Goal: Information Seeking & Learning: Find specific fact

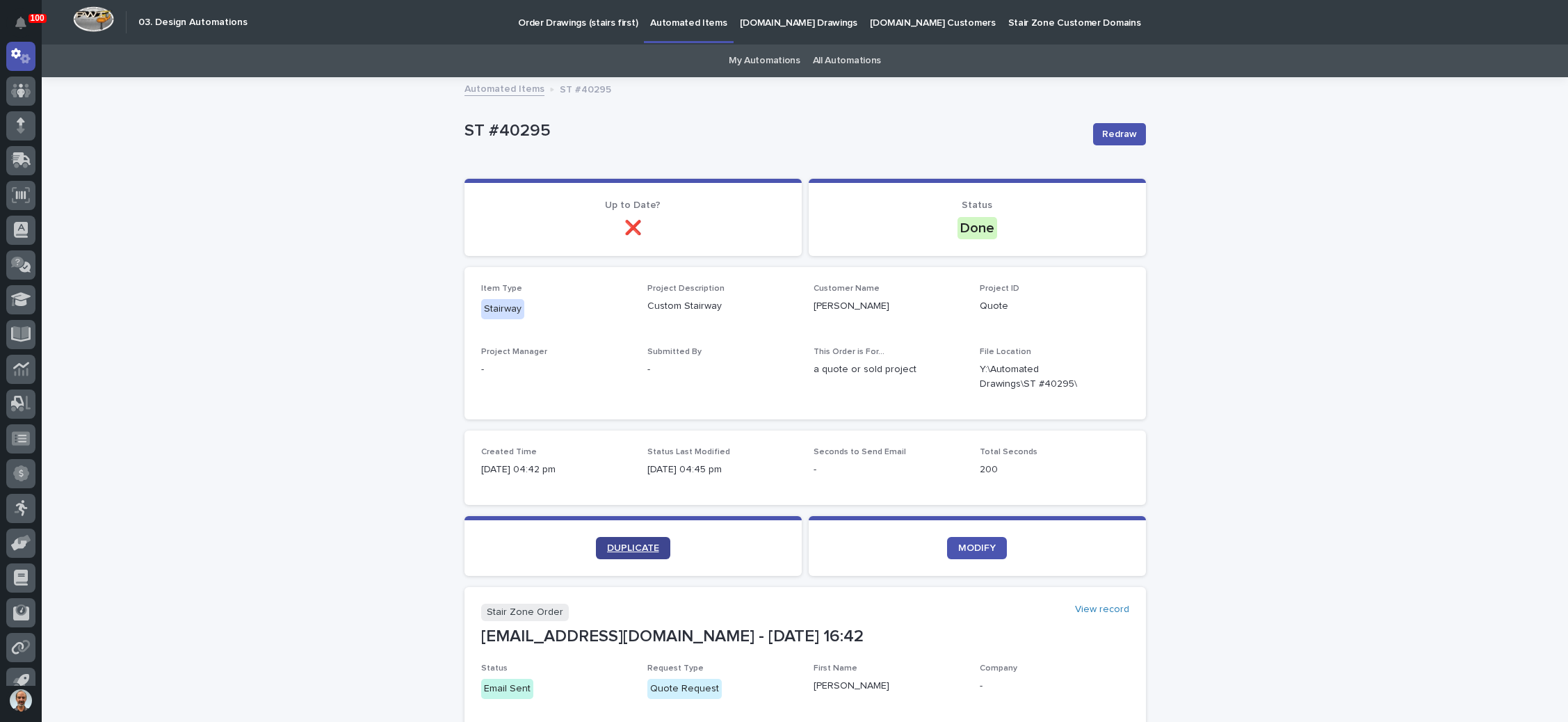
click at [635, 543] on span "DUPLICATE" at bounding box center [633, 548] width 52 height 9
click at [611, 547] on span "DUPLICATE" at bounding box center [633, 548] width 52 height 9
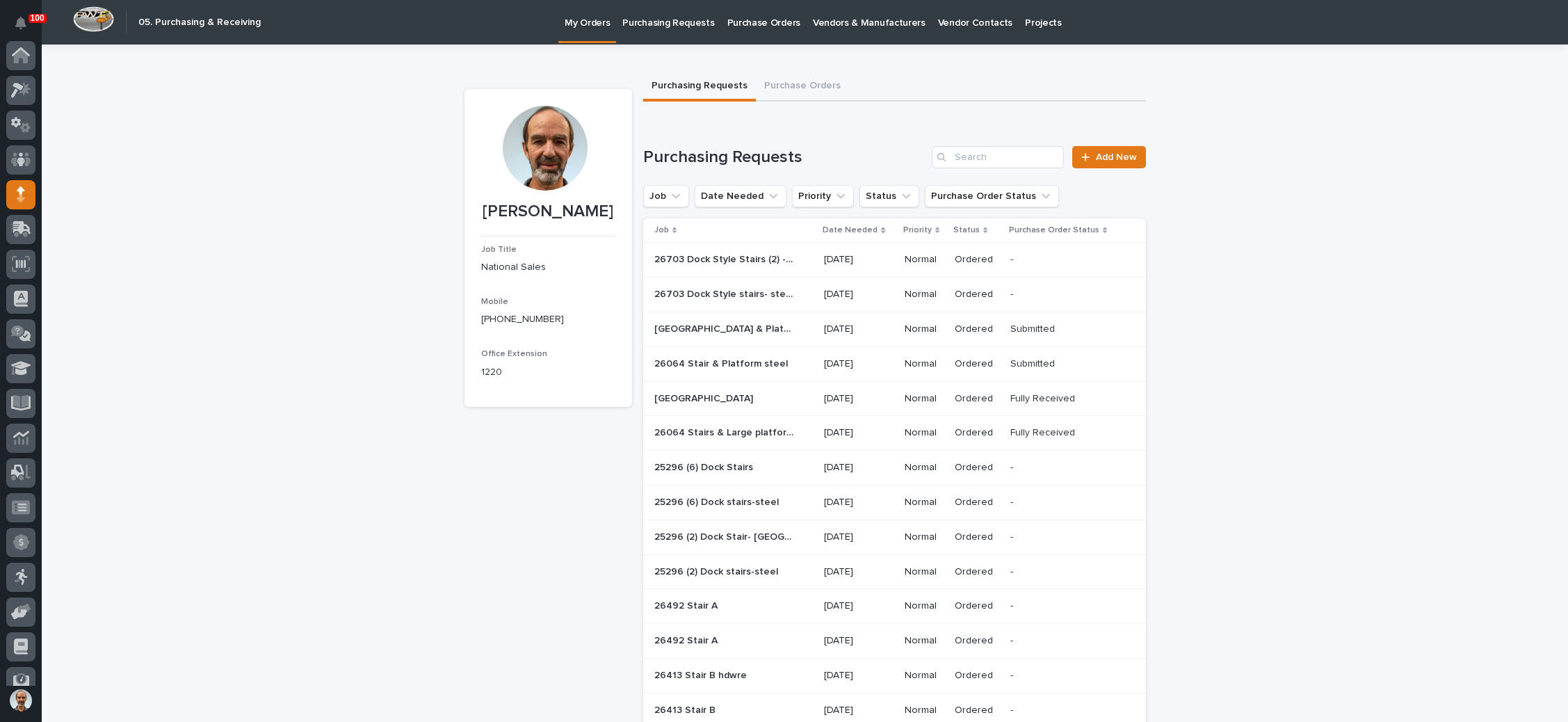
scroll to position [85, 0]
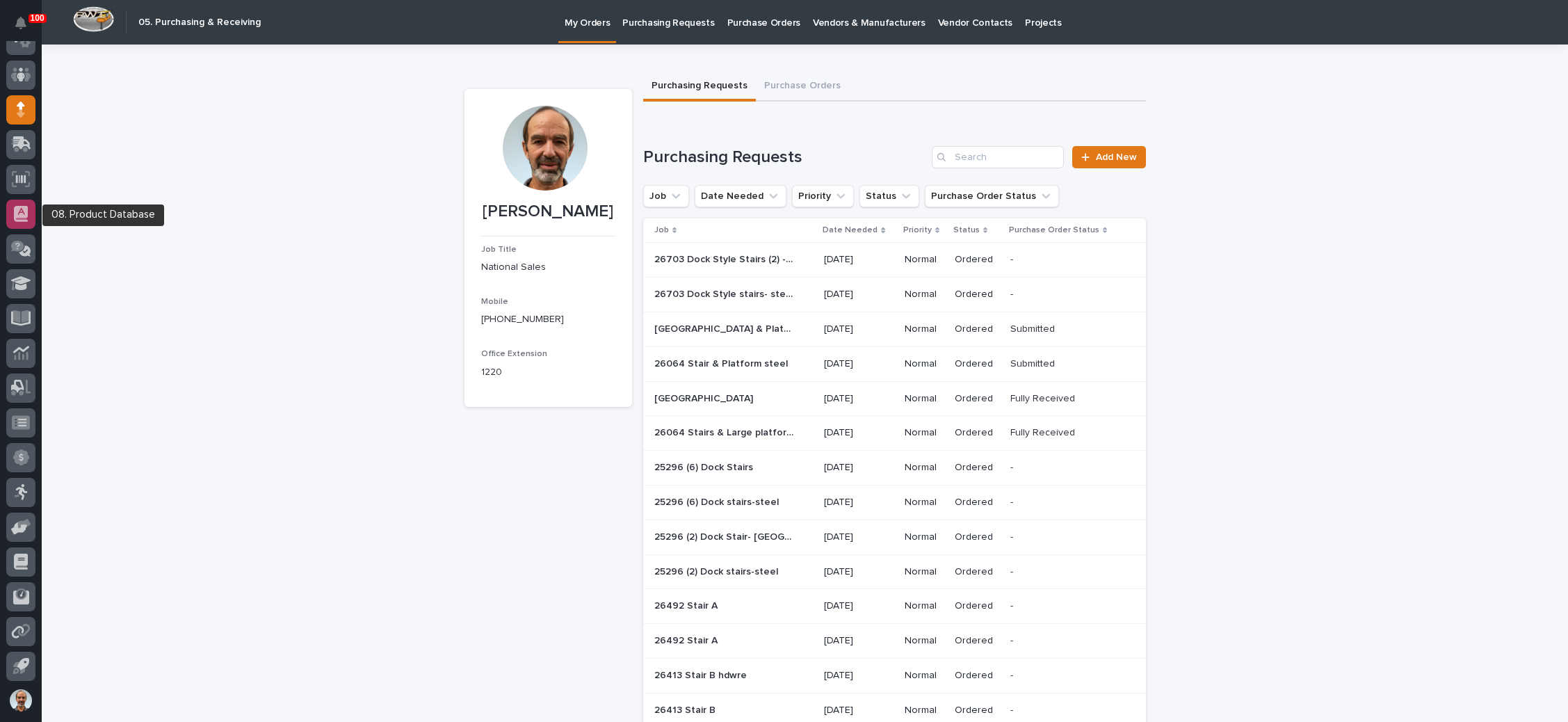
click at [22, 204] on div at bounding box center [21, 214] width 29 height 29
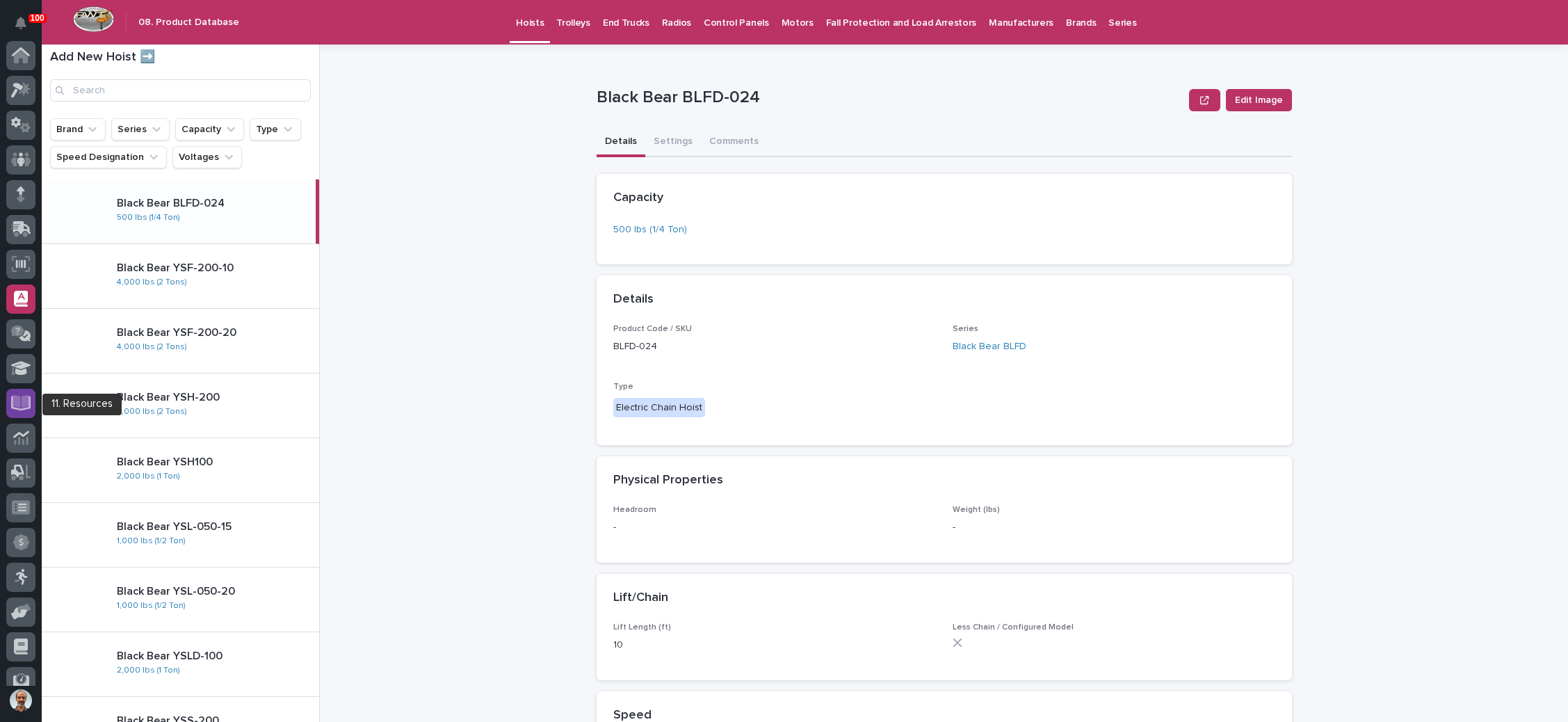
click at [15, 400] on icon at bounding box center [21, 402] width 16 height 13
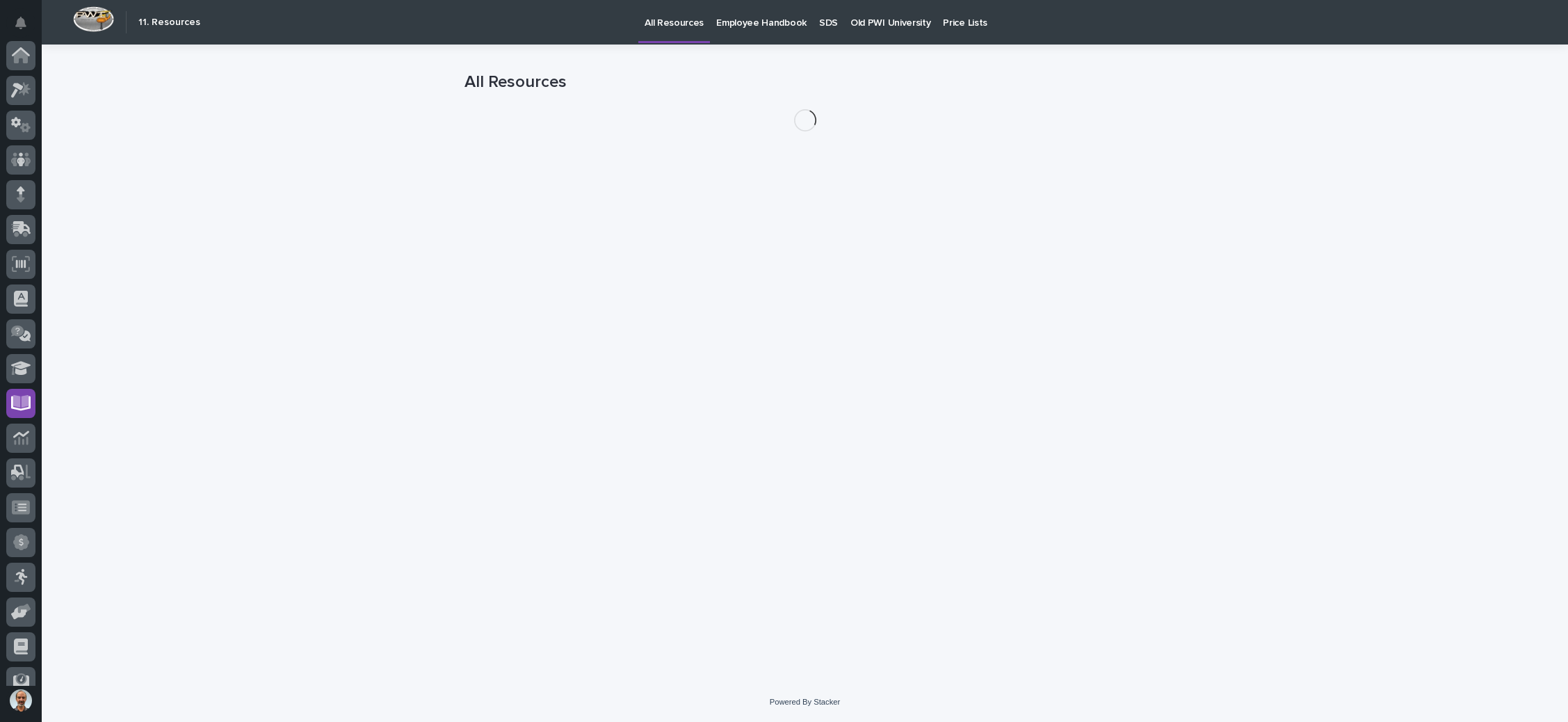
scroll to position [85, 0]
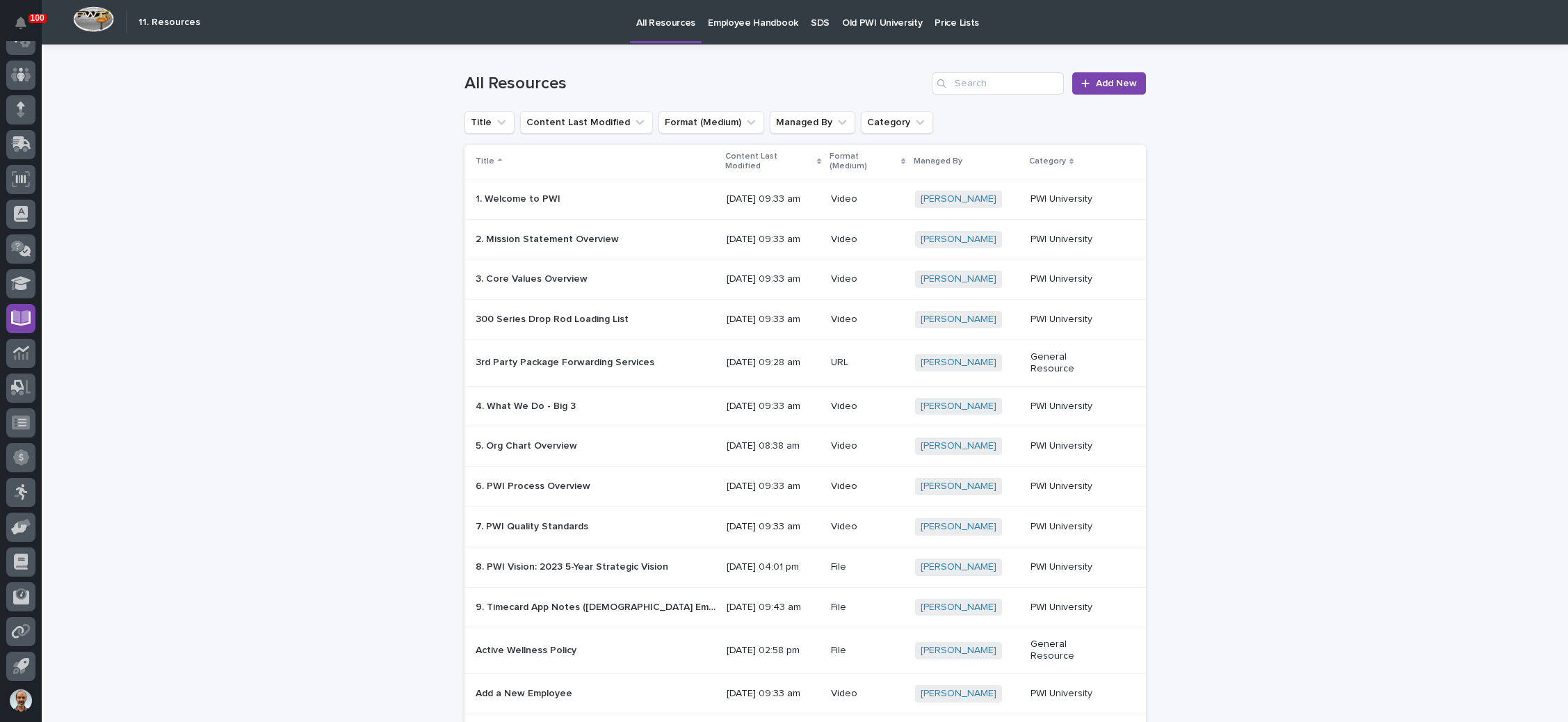
click at [812, 22] on p "SDS" at bounding box center [820, 14] width 19 height 29
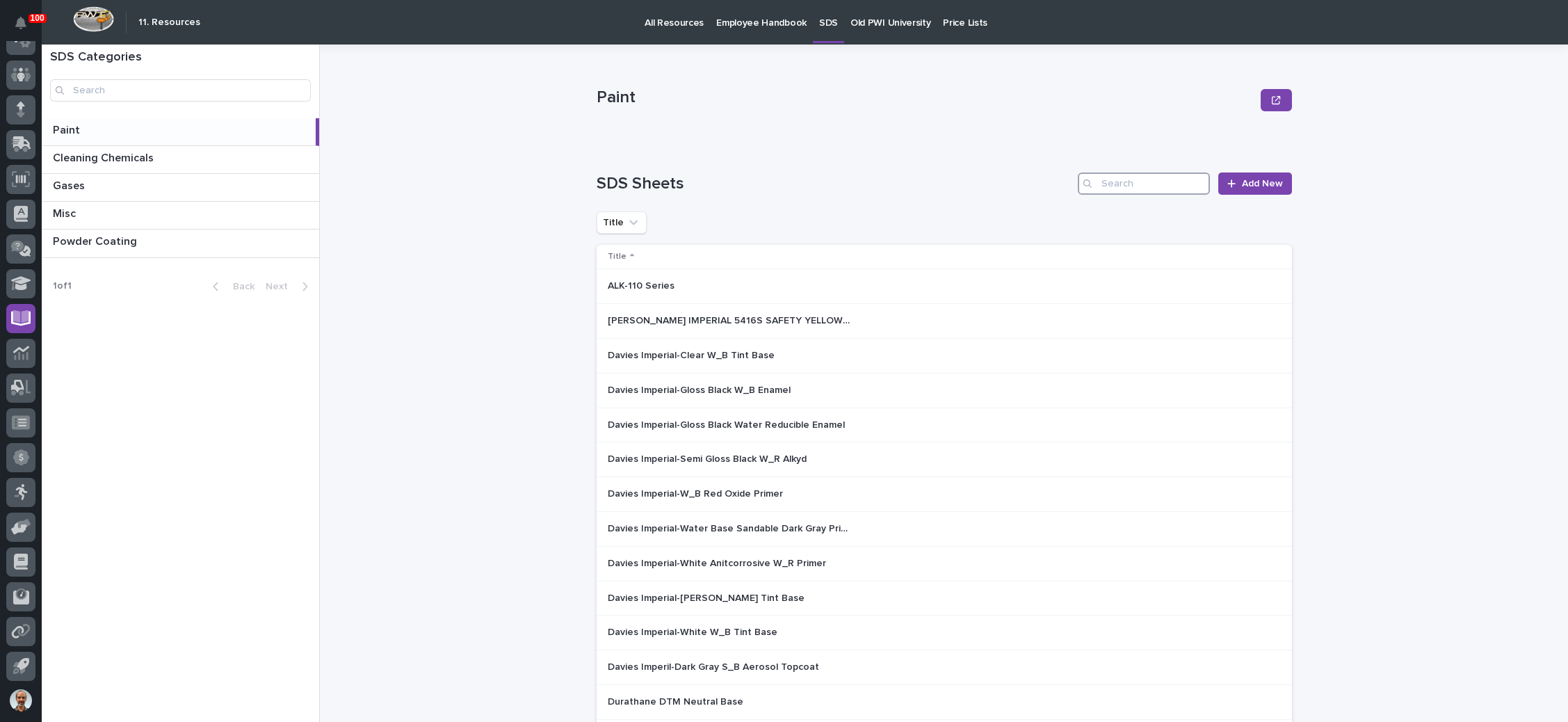
click at [1114, 189] on input "Search" at bounding box center [1144, 184] width 132 height 23
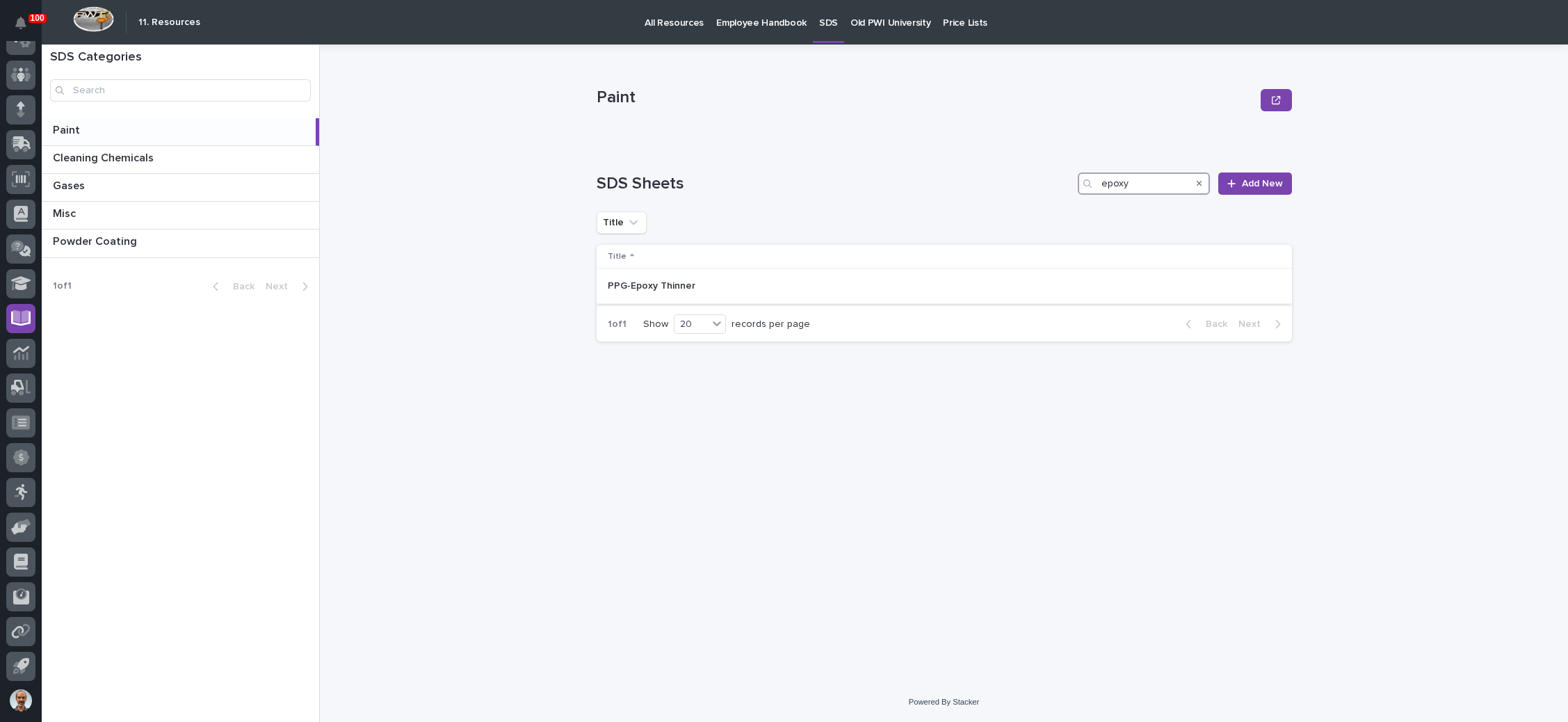
type input "epoxy"
click at [676, 287] on p "PPG-Epoxy Thinner" at bounding box center [653, 284] width 91 height 14
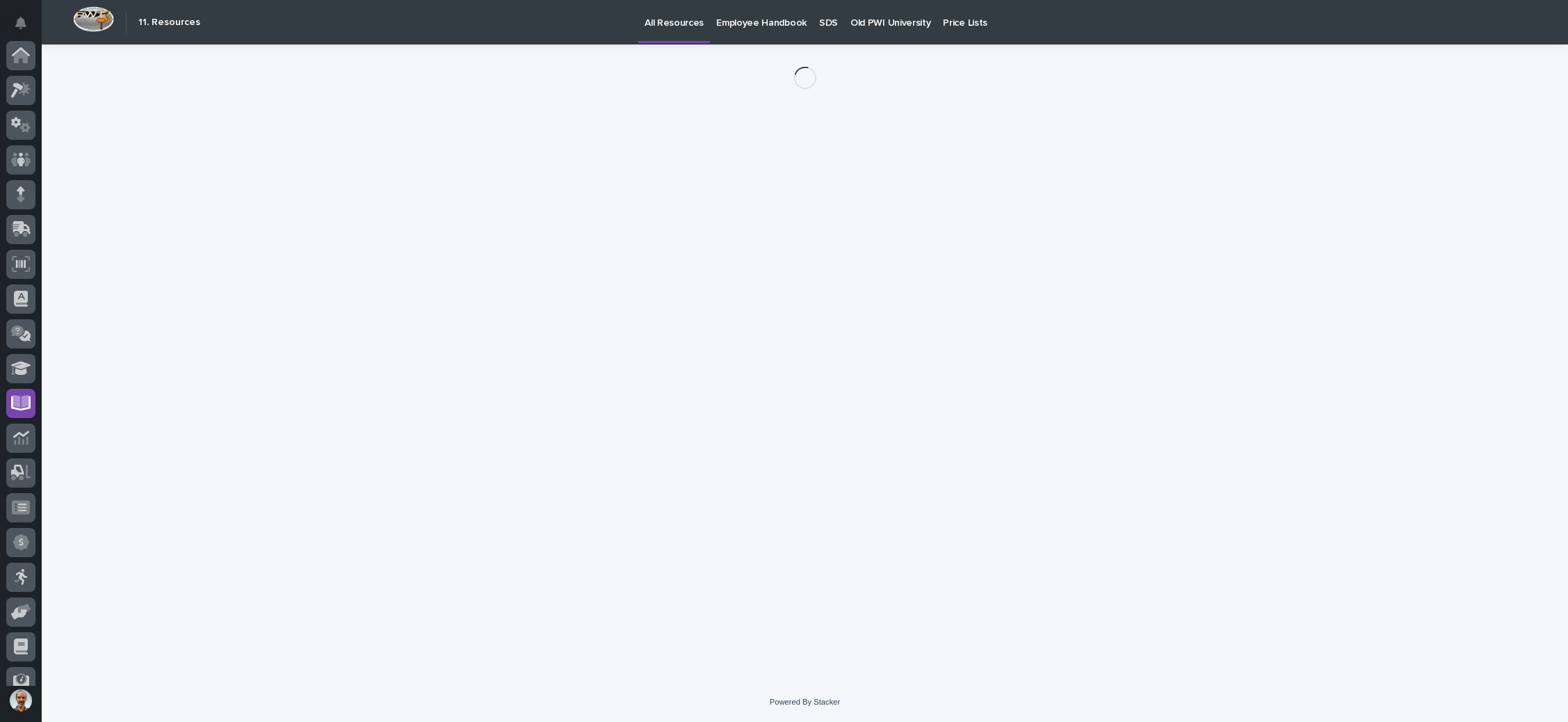
scroll to position [85, 0]
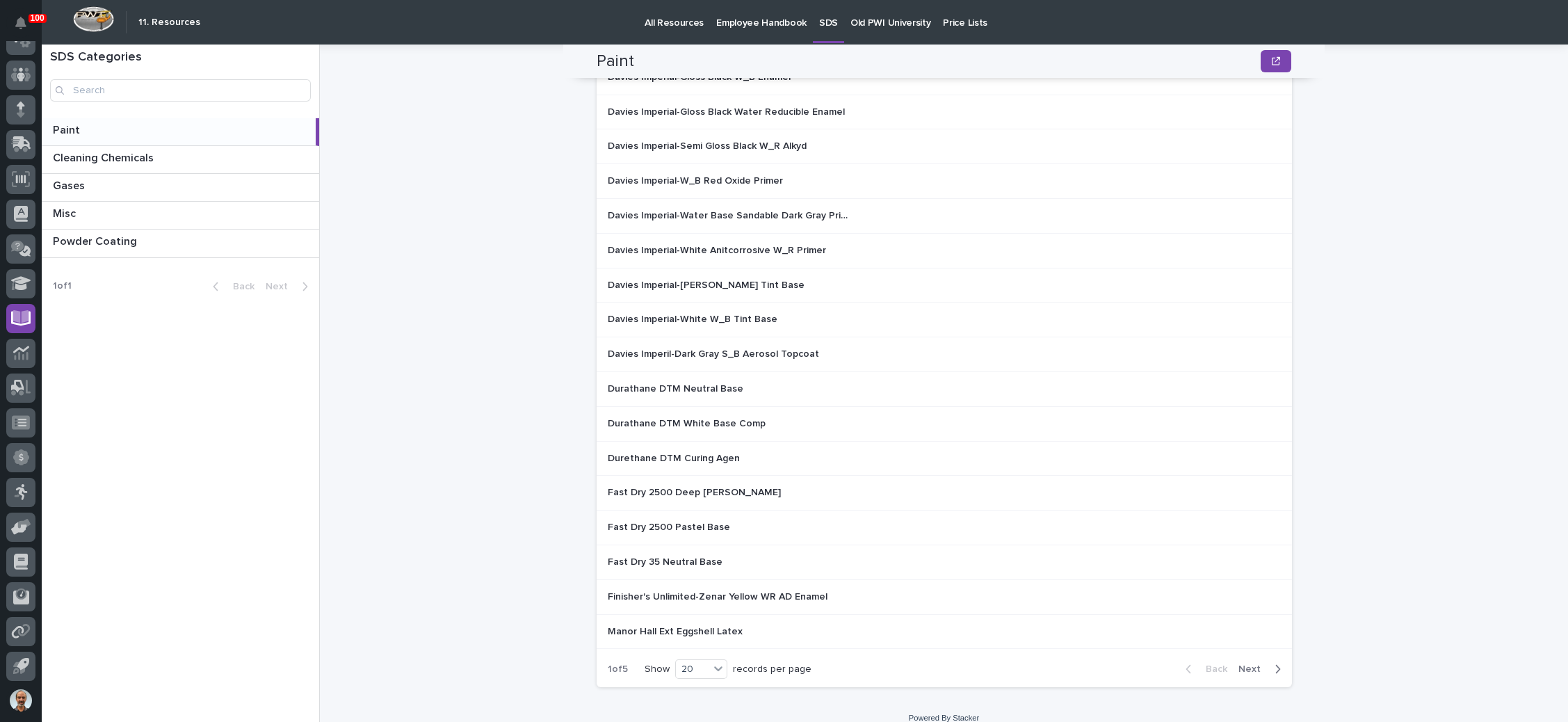
scroll to position [321, 0]
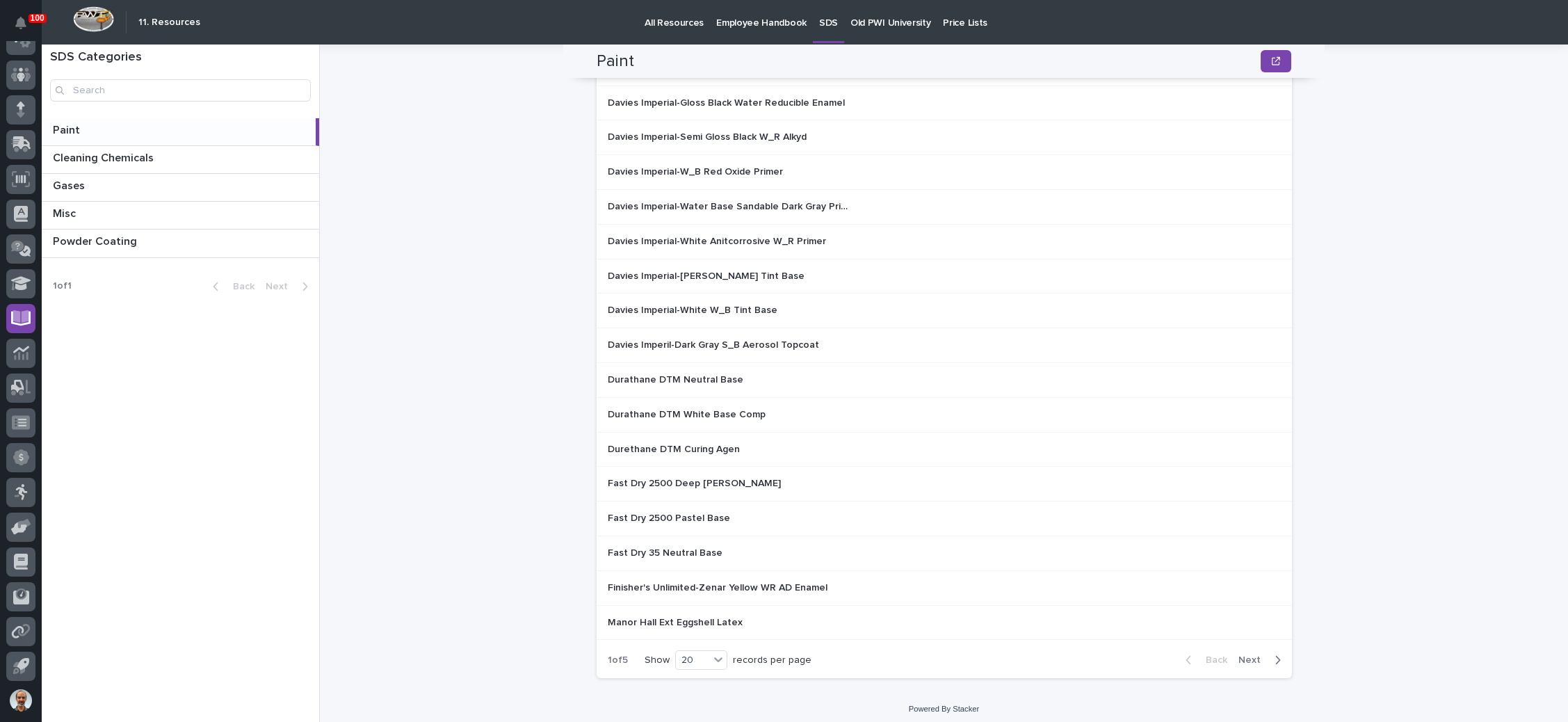
click at [1242, 653] on span "Next" at bounding box center [1254, 659] width 30 height 12
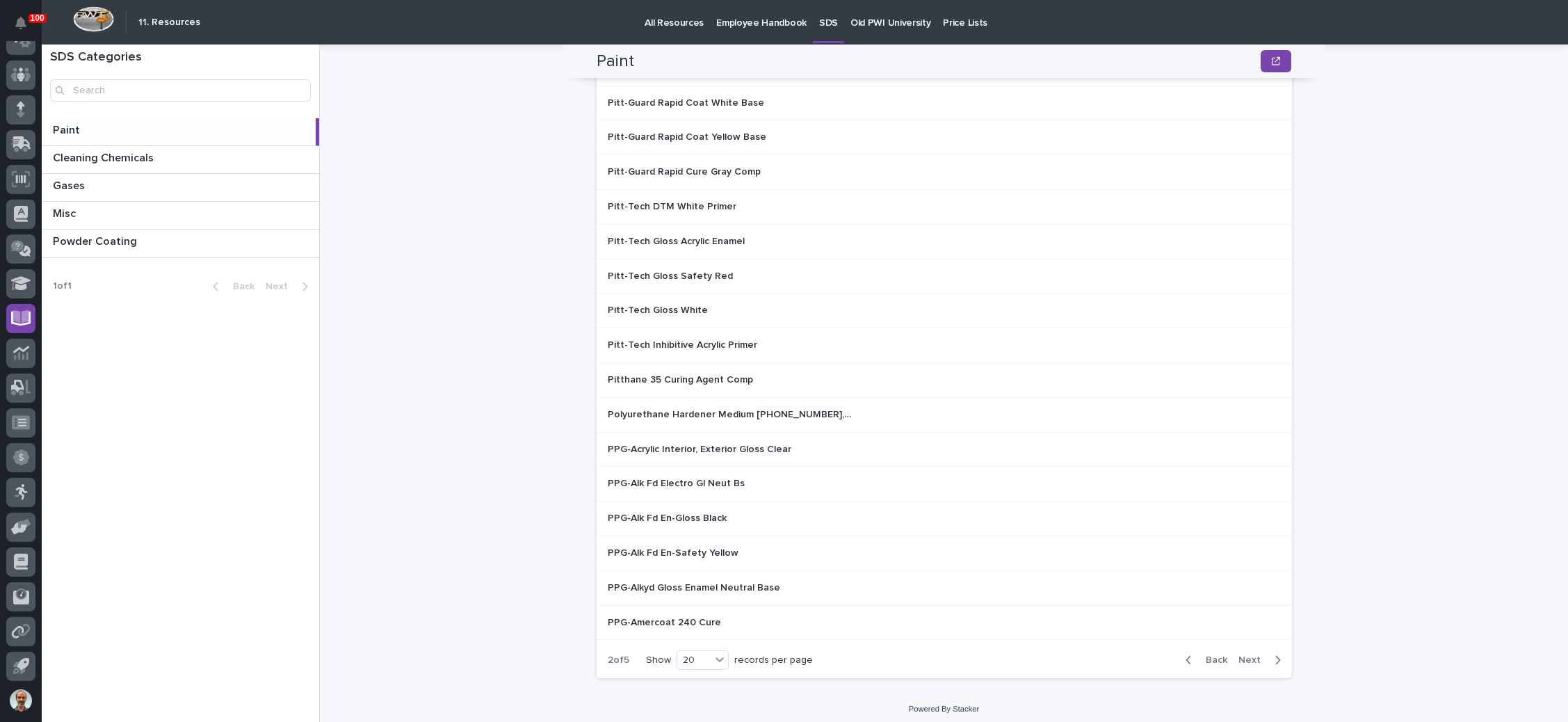
click at [1242, 653] on span "Next" at bounding box center [1254, 659] width 30 height 12
click at [1248, 653] on span "Next" at bounding box center [1254, 659] width 30 height 12
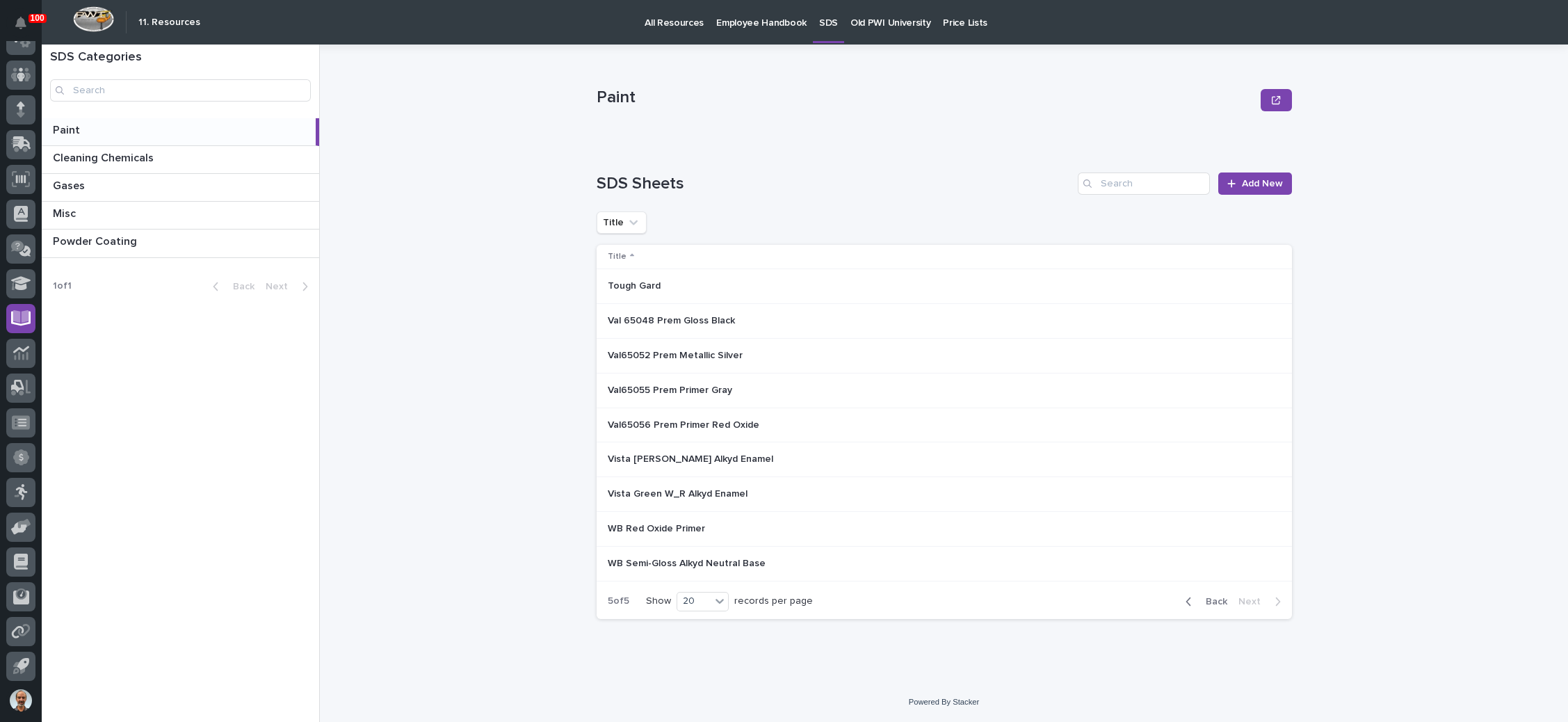
click at [1213, 599] on span "Back" at bounding box center [1213, 600] width 30 height 12
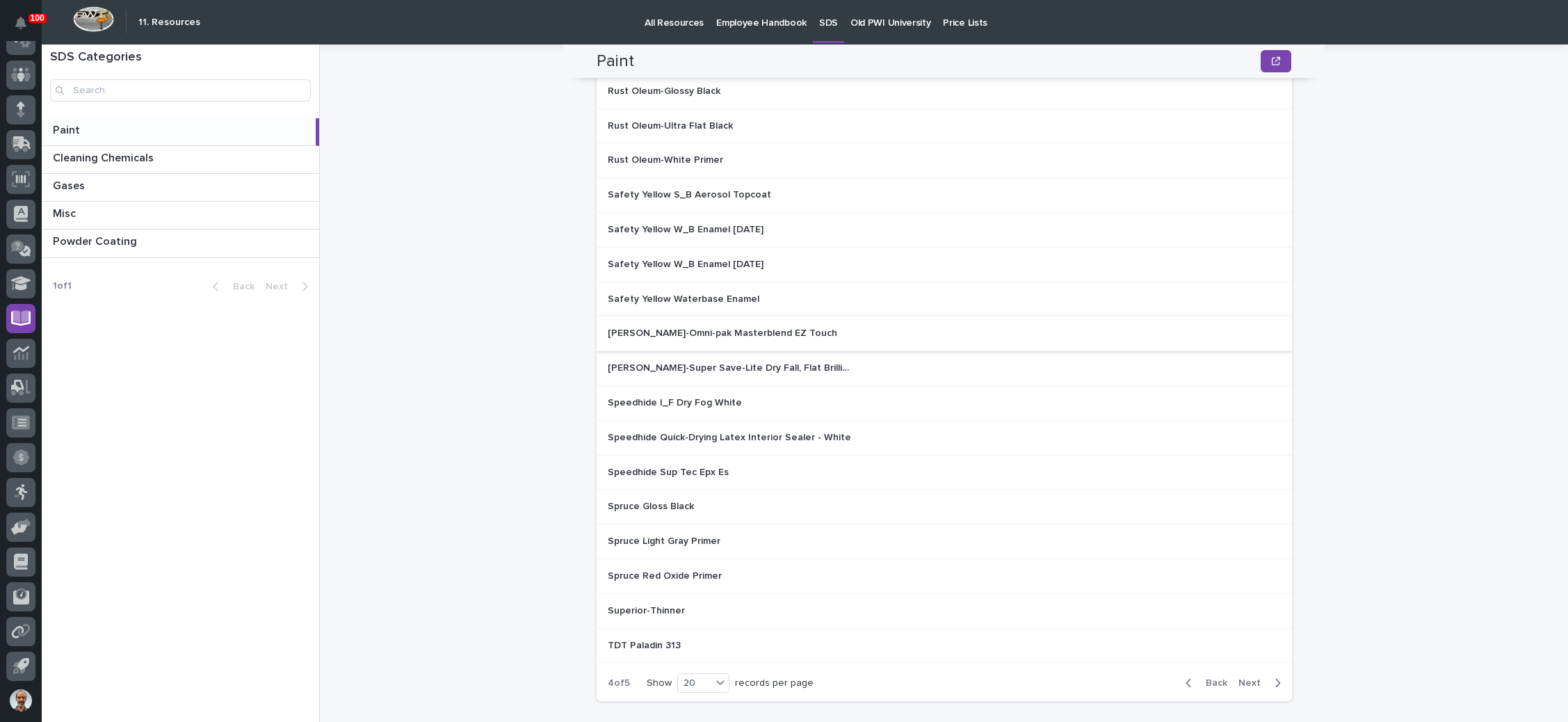
scroll to position [313, 0]
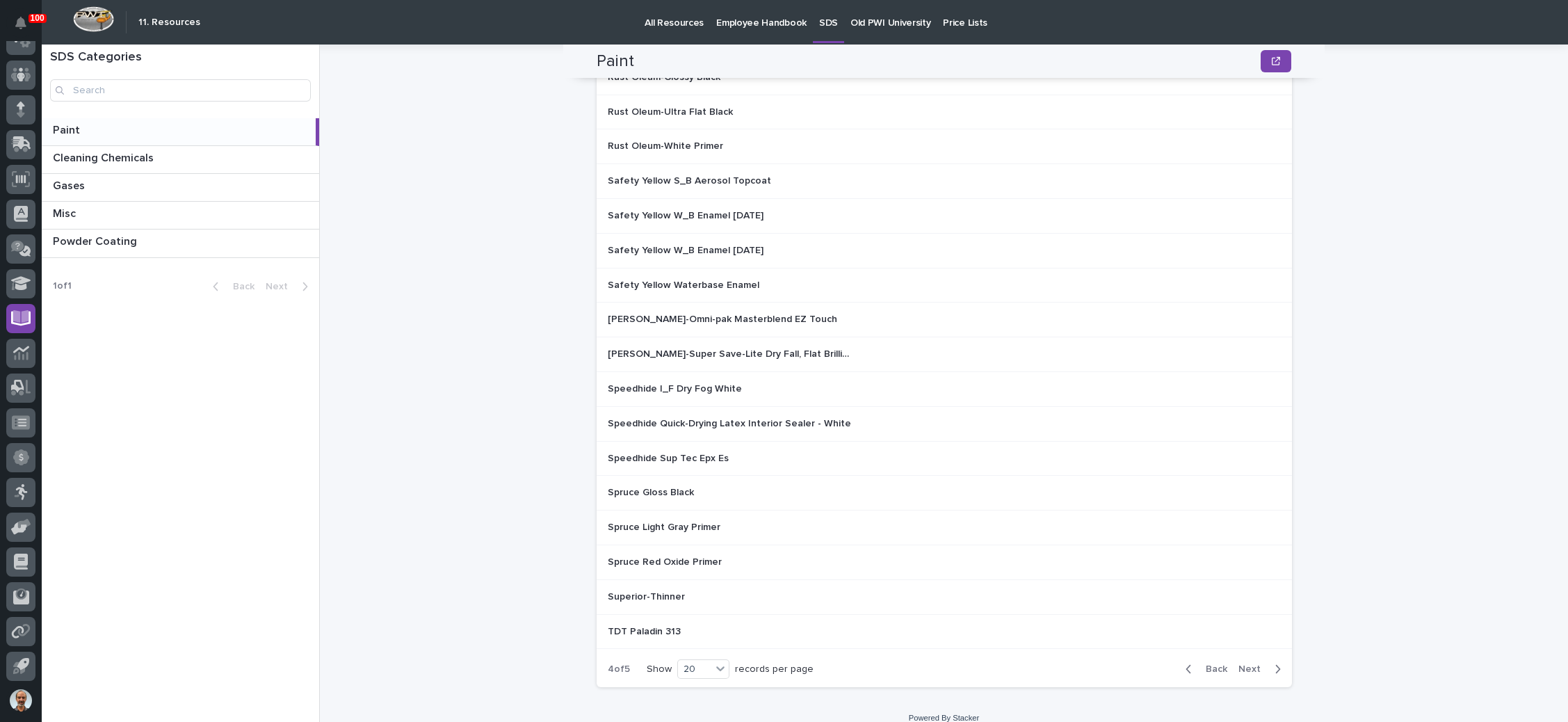
click at [1206, 663] on span "Back" at bounding box center [1213, 668] width 30 height 12
click at [1207, 663] on span "Back" at bounding box center [1213, 668] width 30 height 12
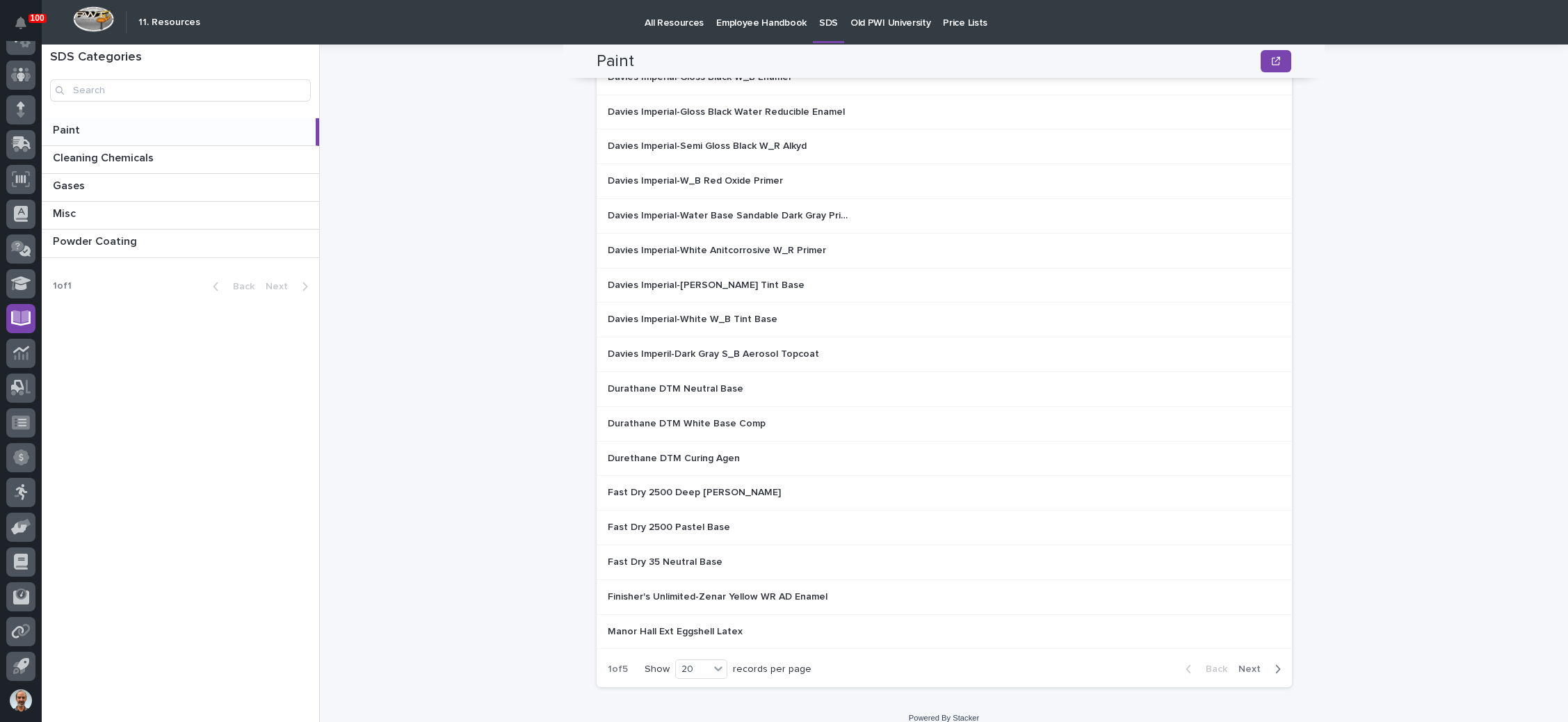
click at [681, 380] on p "Durathane DTM Neutral Base" at bounding box center [677, 386] width 139 height 14
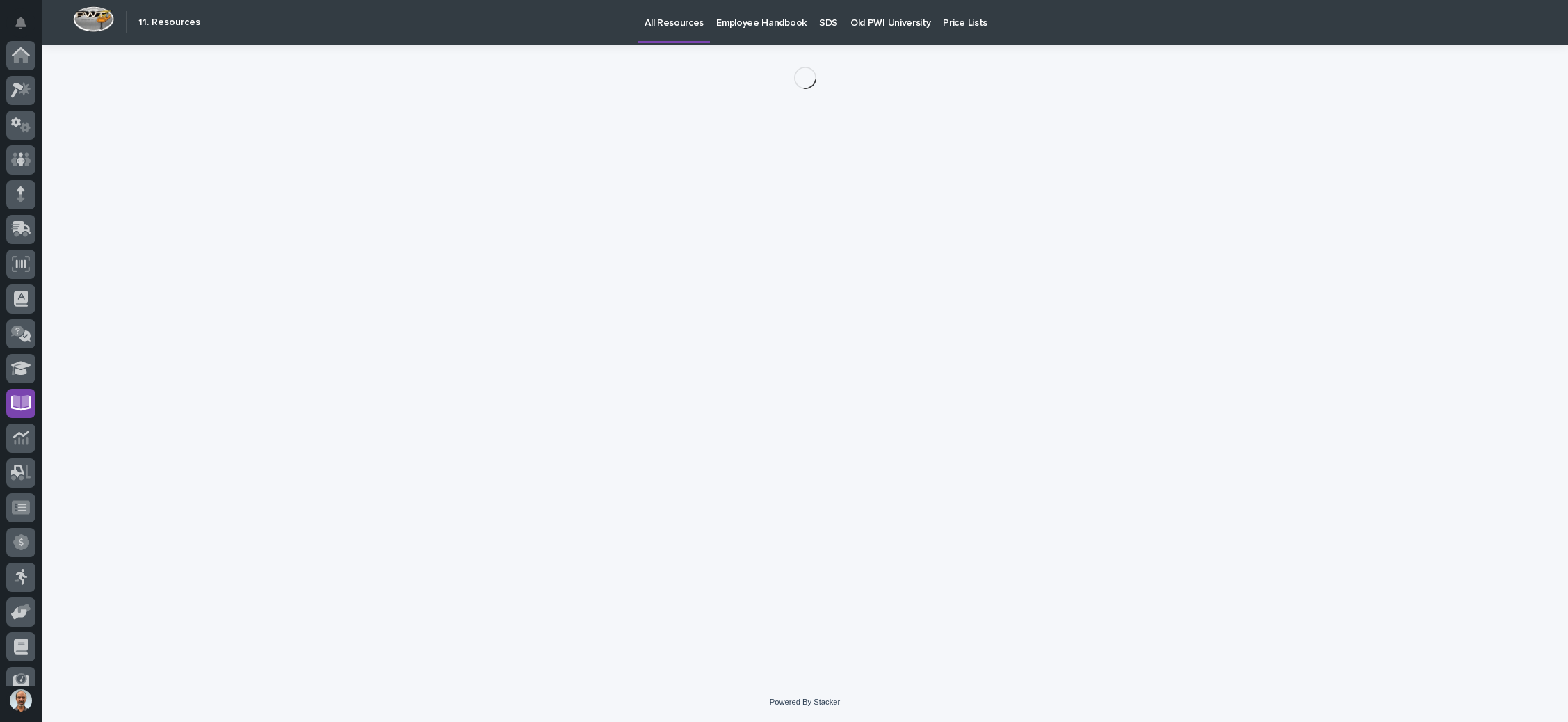
scroll to position [85, 0]
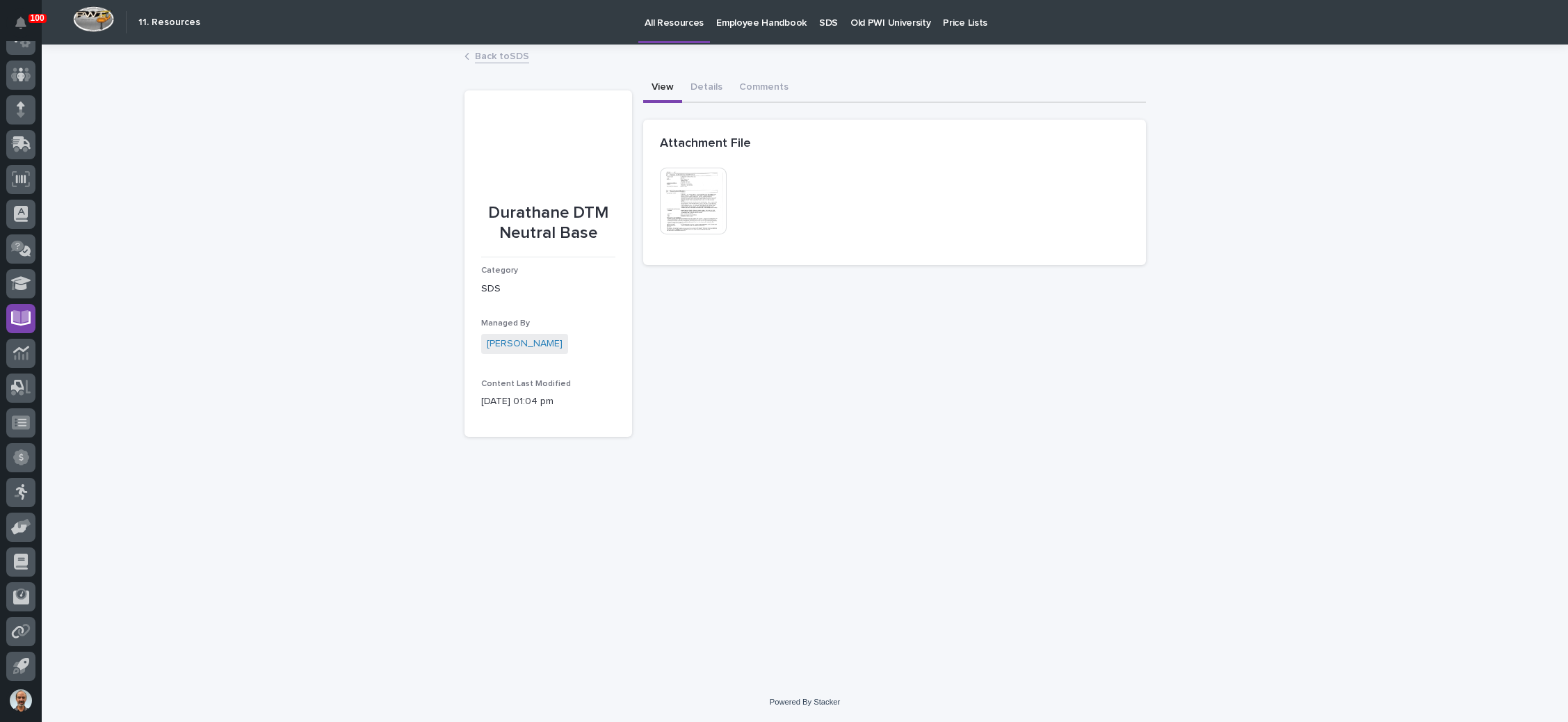
click at [677, 209] on img at bounding box center [693, 201] width 67 height 67
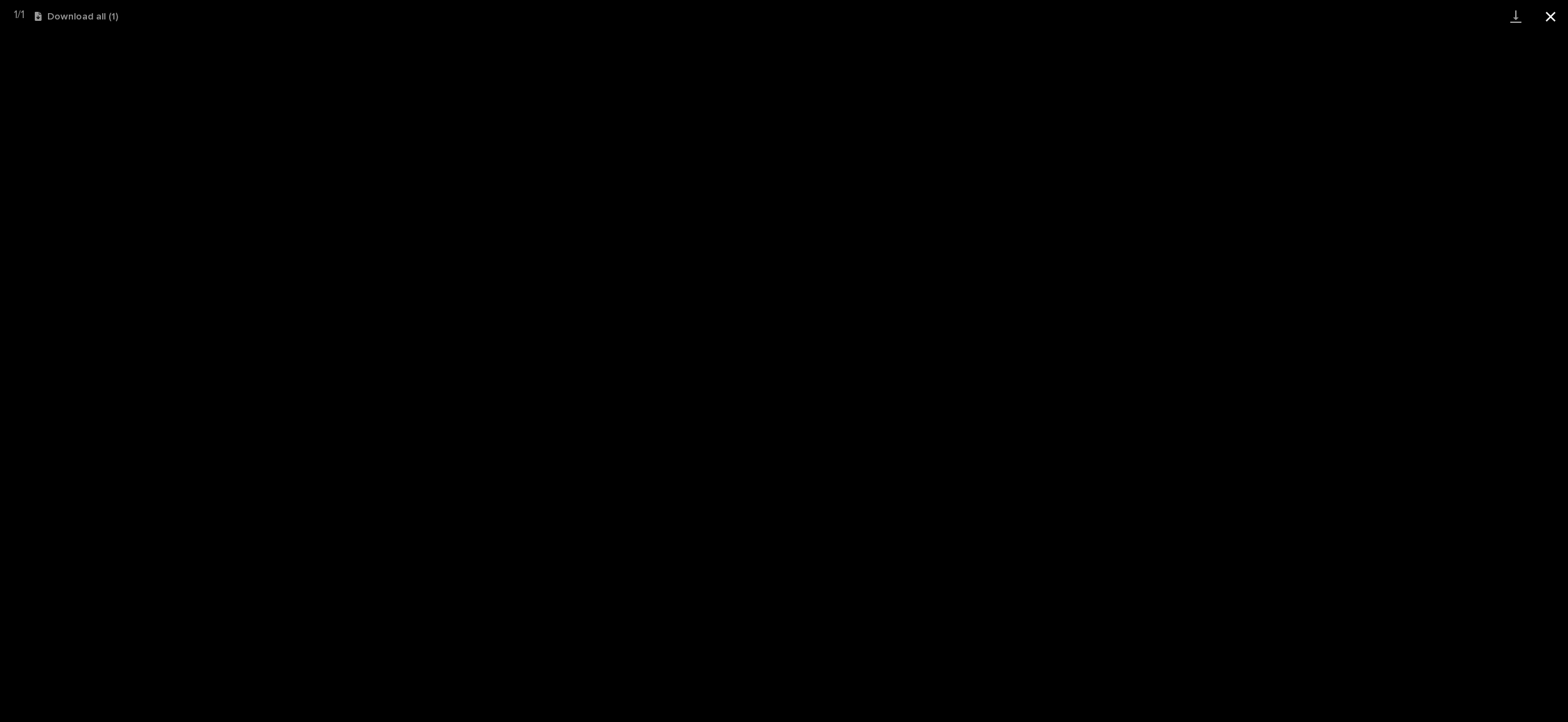
click at [1544, 14] on button "Close gallery" at bounding box center [1550, 16] width 35 height 33
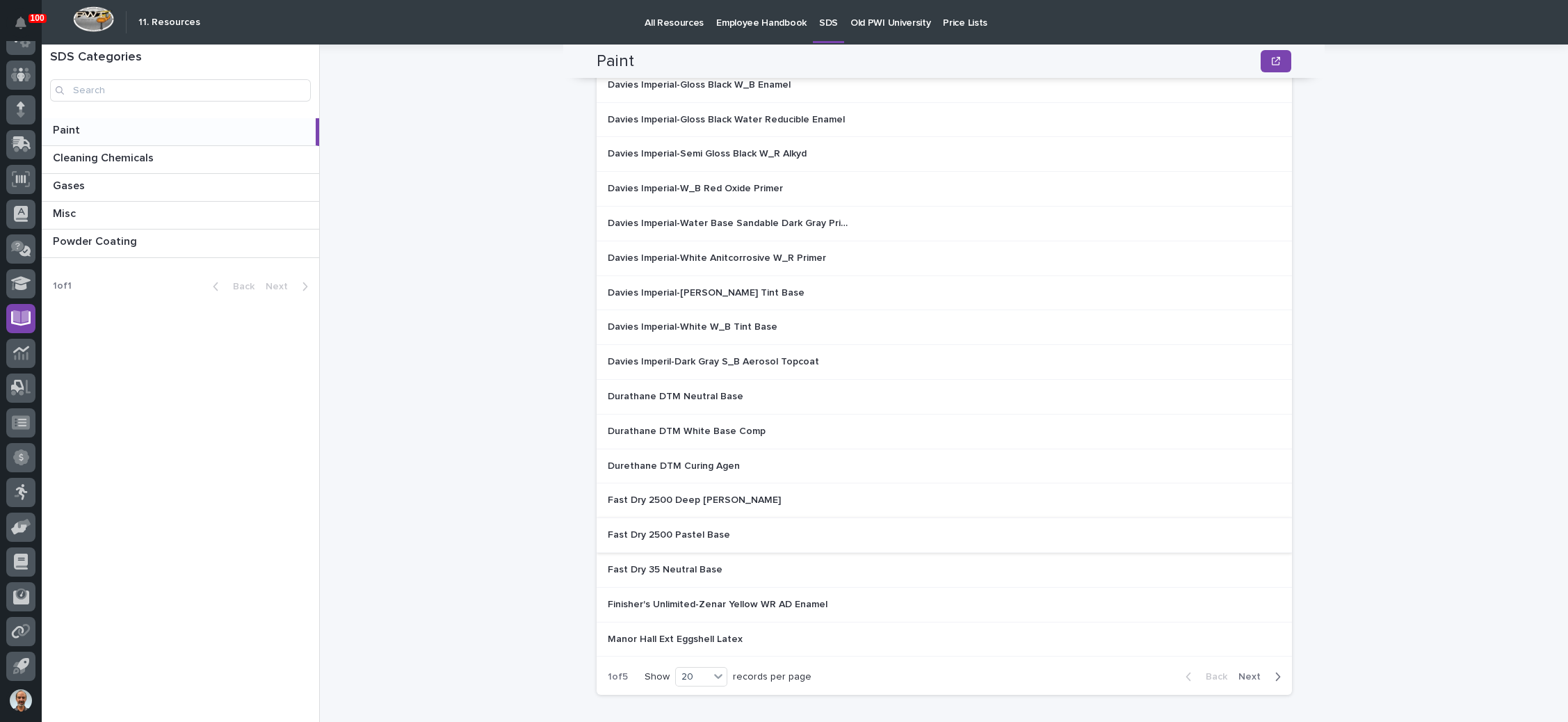
scroll to position [321, 0]
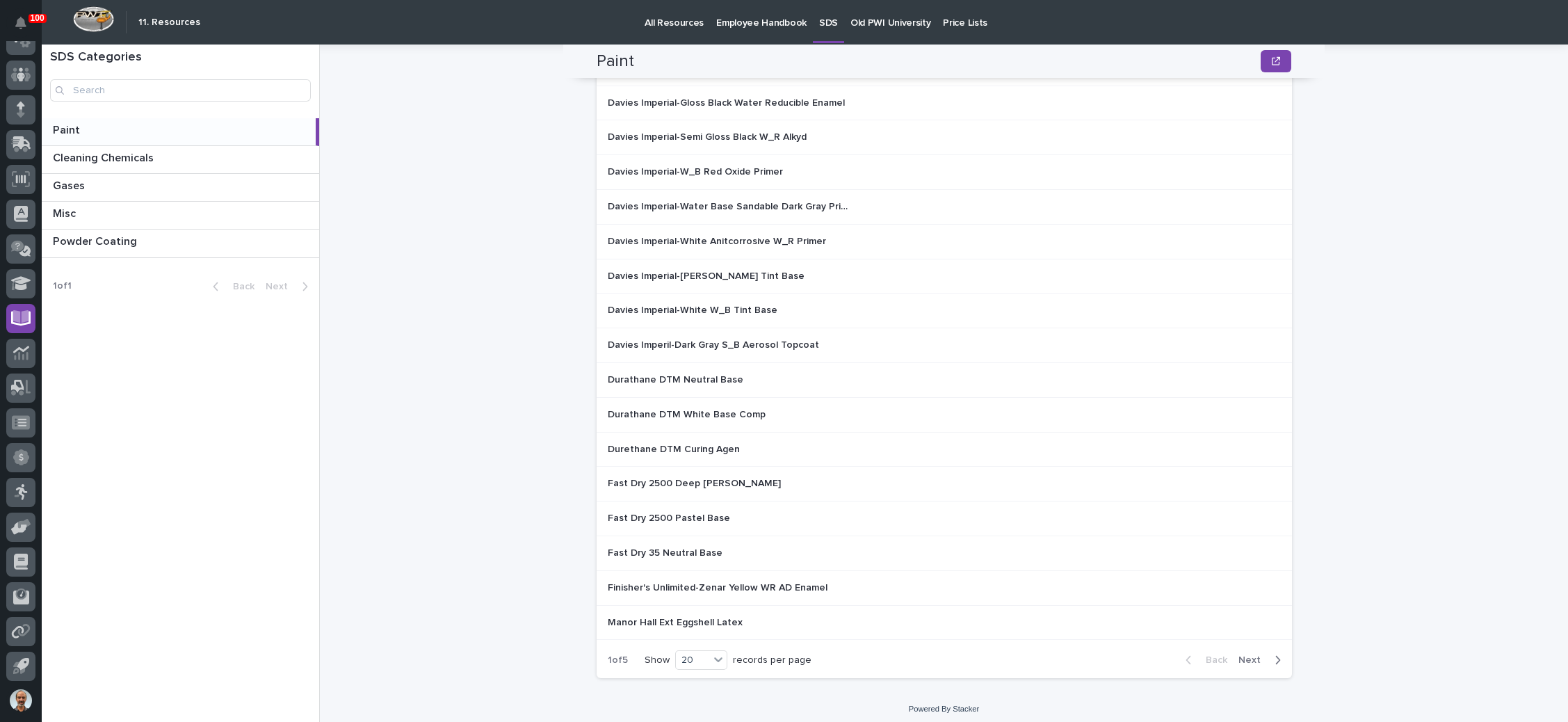
click at [1244, 653] on span "Next" at bounding box center [1254, 659] width 30 height 12
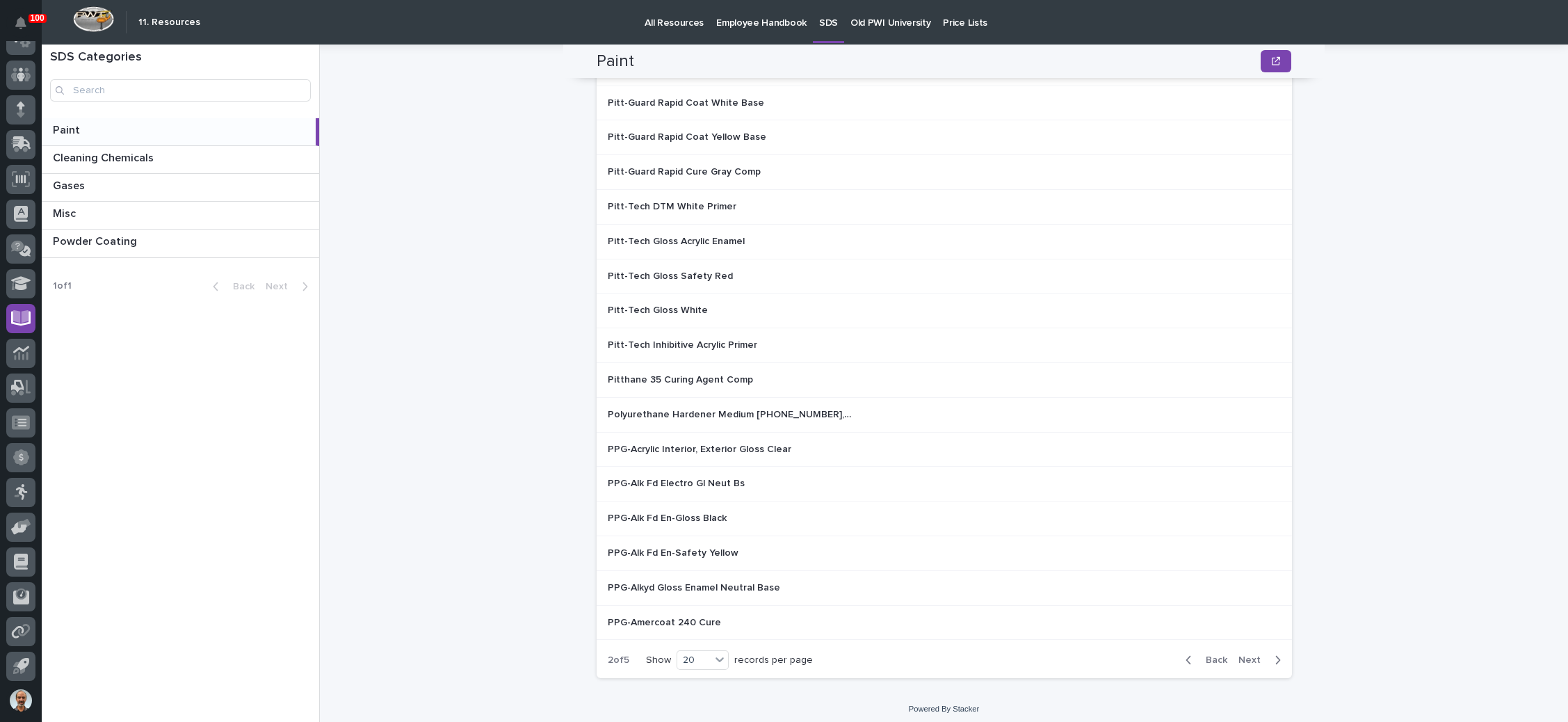
click at [1373, 208] on div "Paint Paint Sorry, there was an error saving your record. Please try again. Ple…" at bounding box center [952, 383] width 1231 height 677
click at [414, 336] on div "Paint Paint Sorry, there was an error saving your record. Please try again. Ple…" at bounding box center [952, 383] width 1231 height 677
click at [661, 614] on p "PPG-Amercoat 240 Cure" at bounding box center [666, 620] width 116 height 14
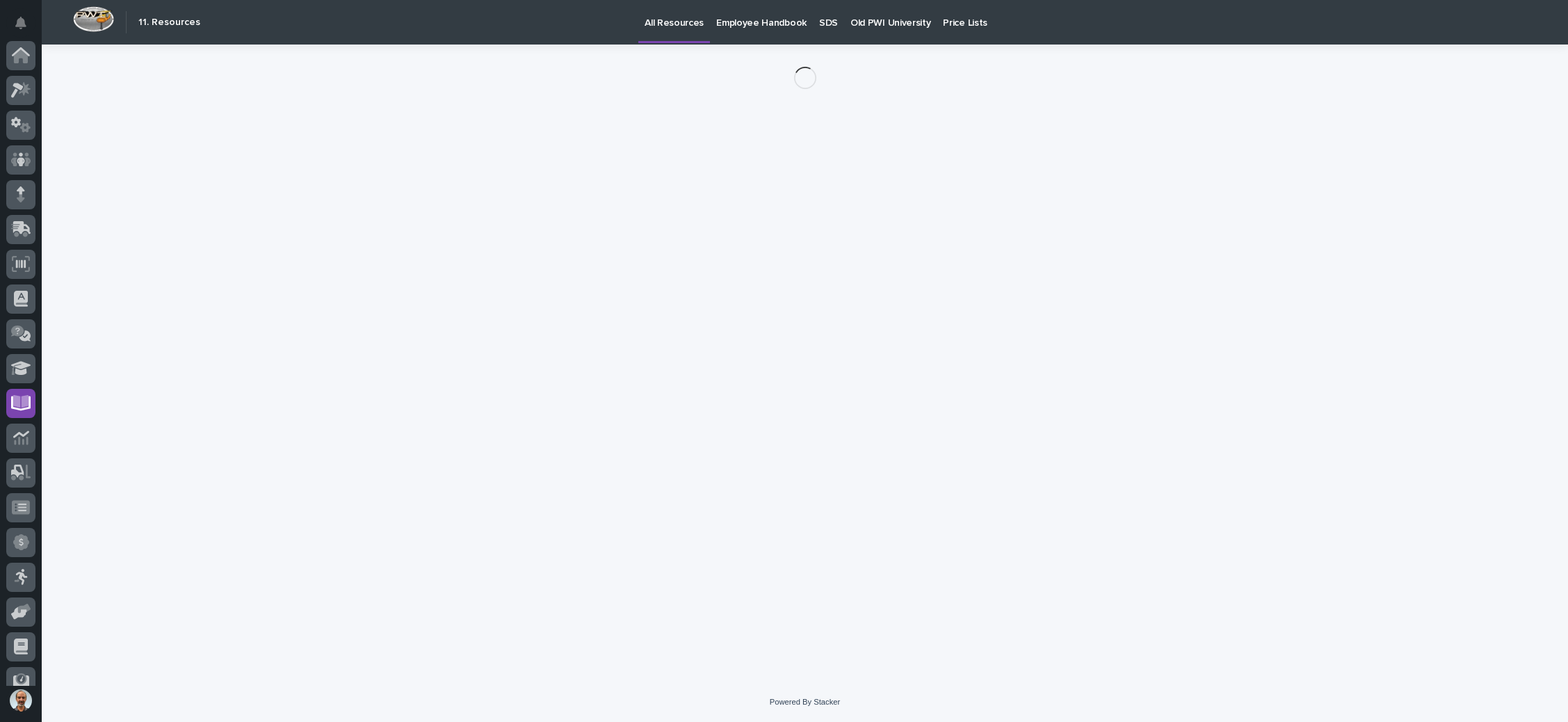
scroll to position [85, 0]
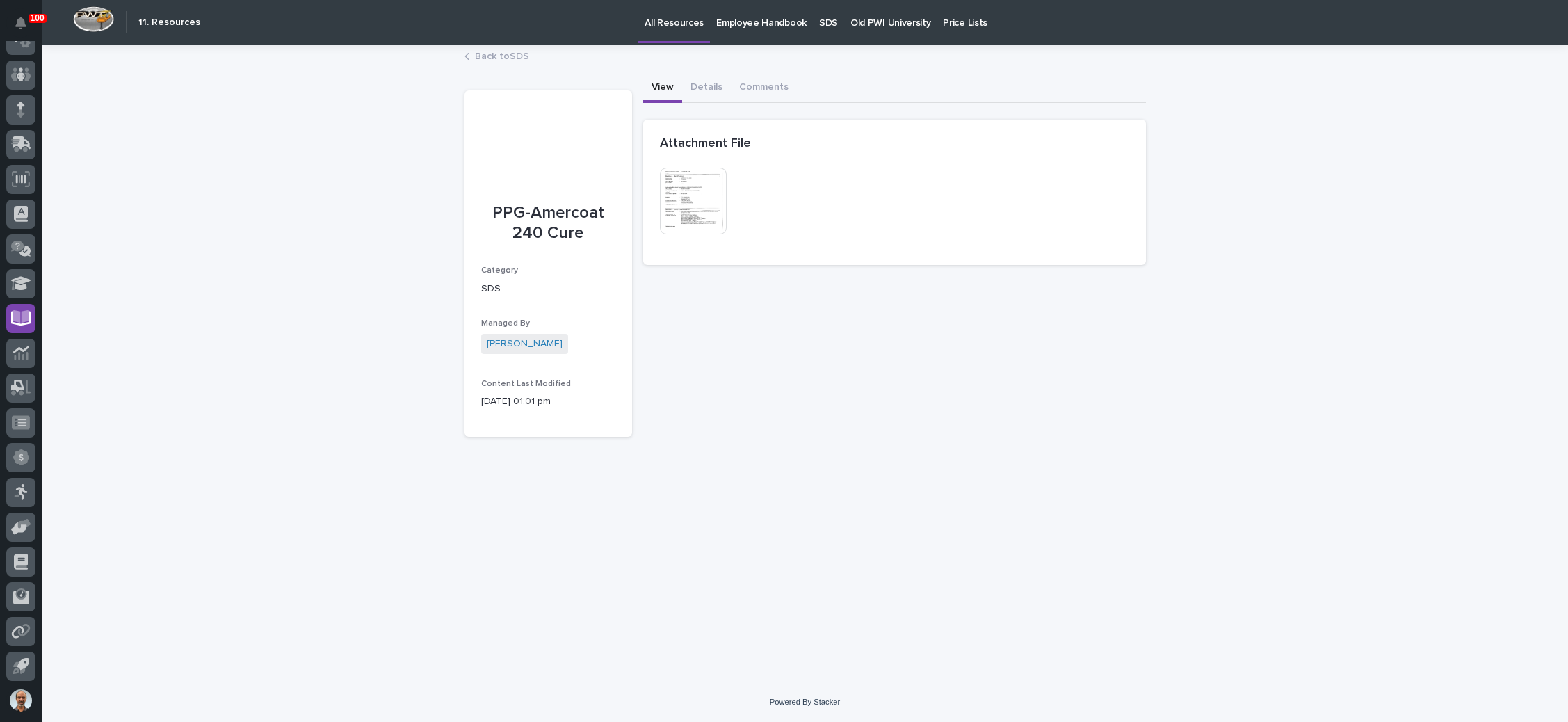
click at [701, 200] on img at bounding box center [693, 201] width 67 height 67
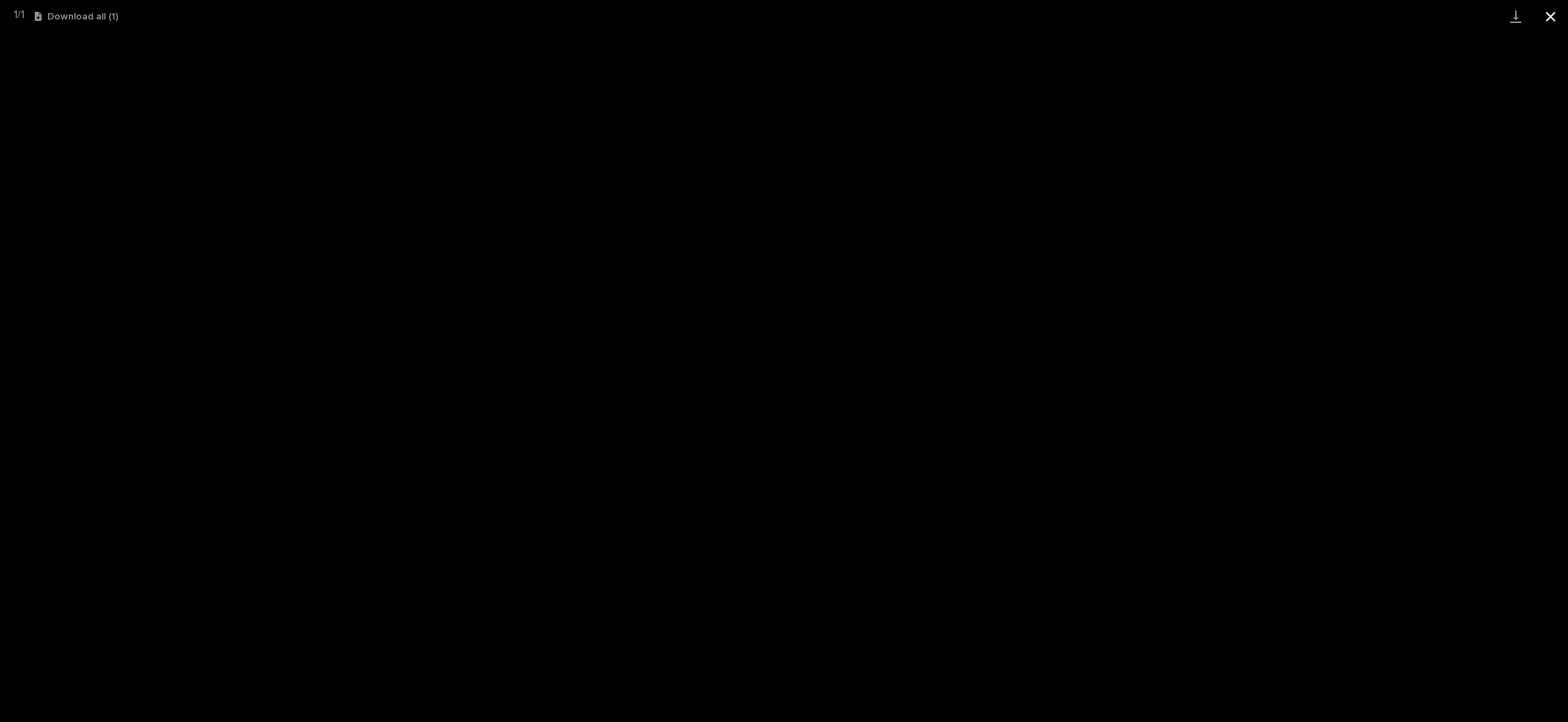
click at [1548, 14] on button "Close gallery" at bounding box center [1550, 16] width 35 height 33
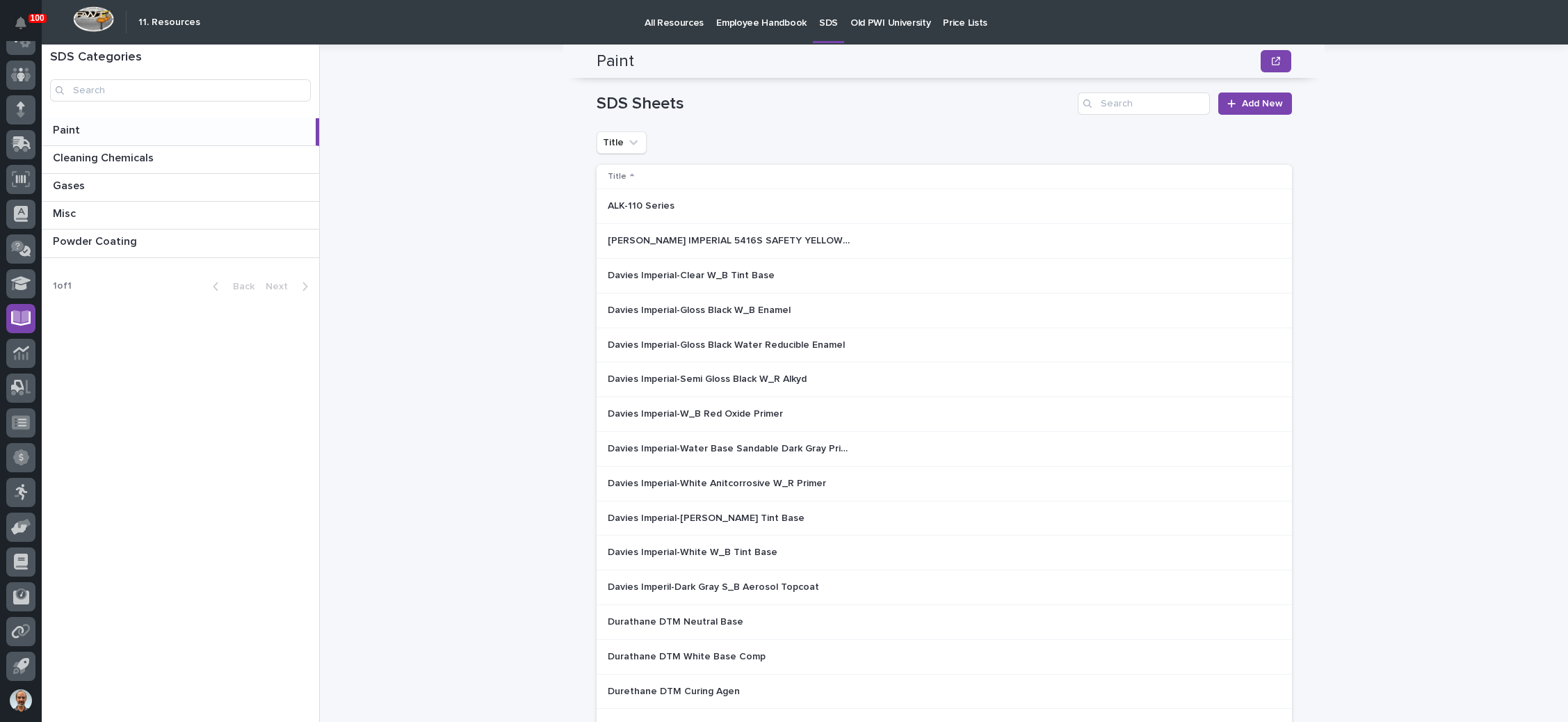
scroll to position [9, 0]
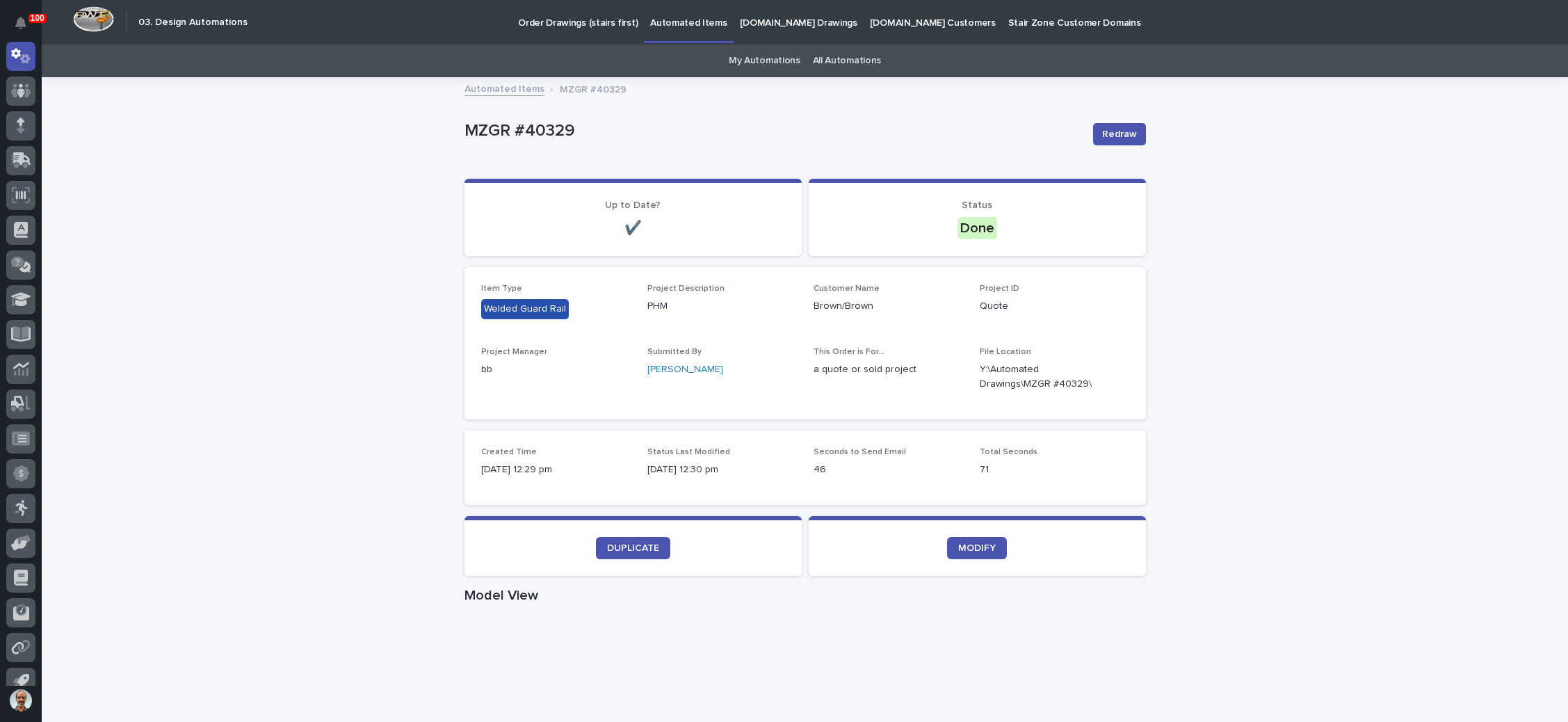
click at [608, 17] on p "Order Drawings (stairs first)" at bounding box center [577, 14] width 120 height 29
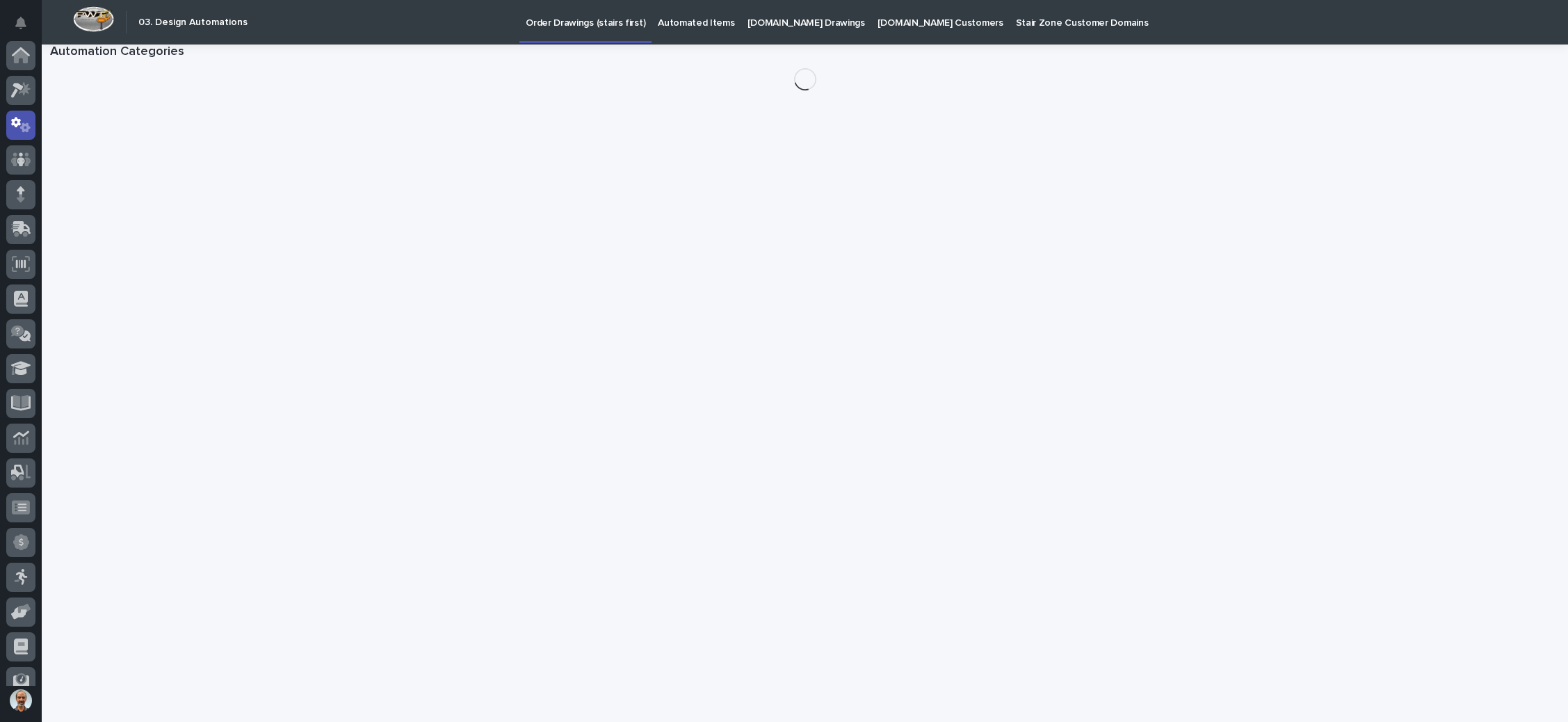
scroll to position [69, 0]
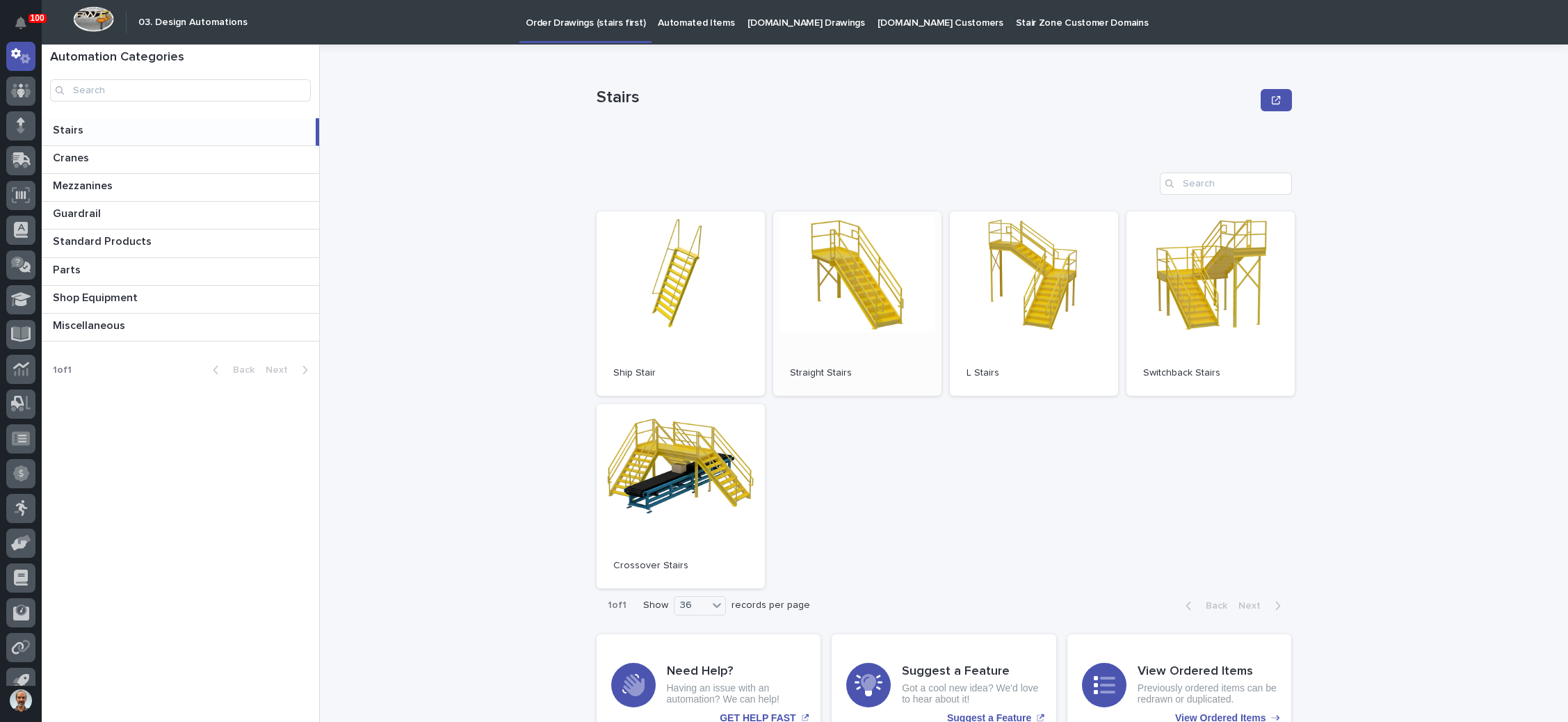
click at [834, 282] on link "Open" at bounding box center [857, 303] width 168 height 184
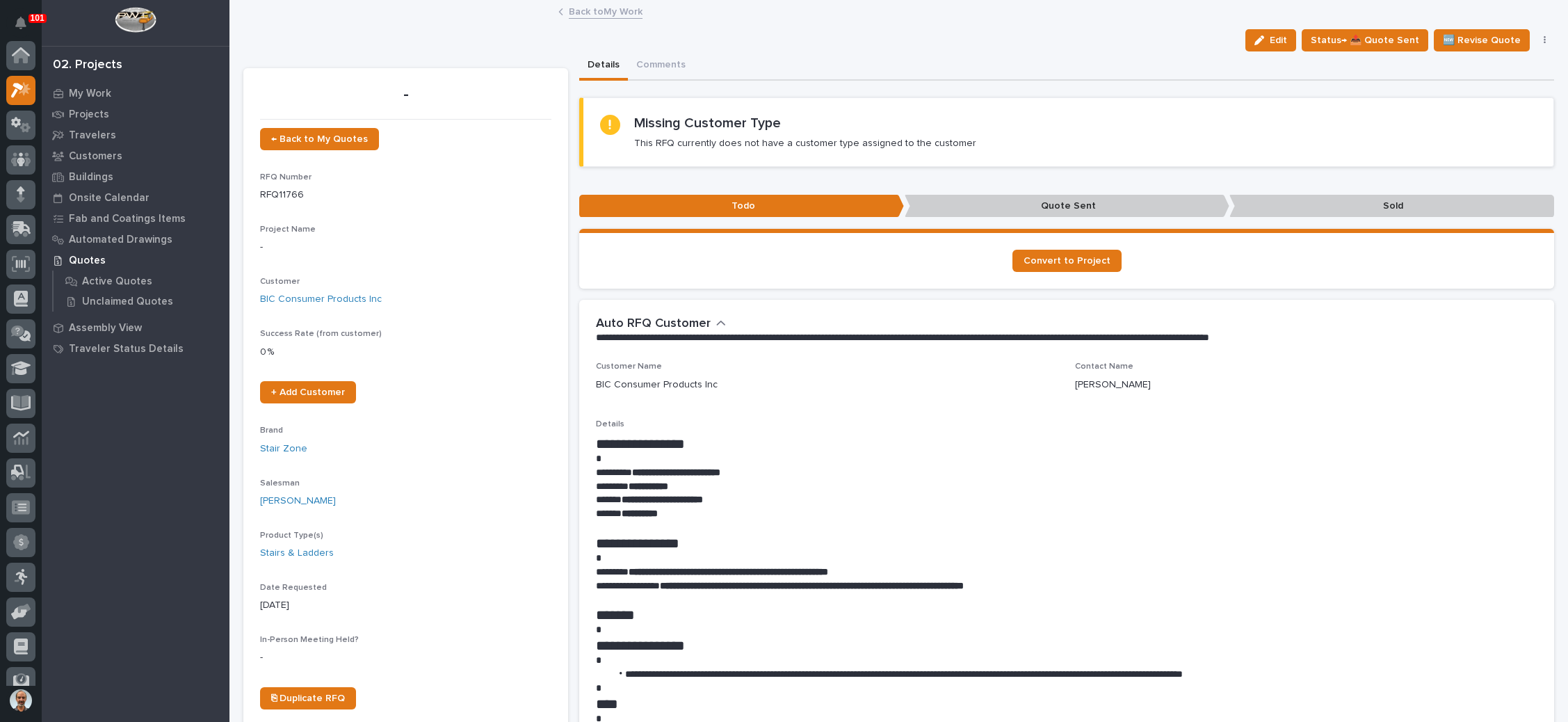
scroll to position [34, 0]
click at [313, 132] on link "← Back to My Quotes" at bounding box center [320, 139] width 119 height 23
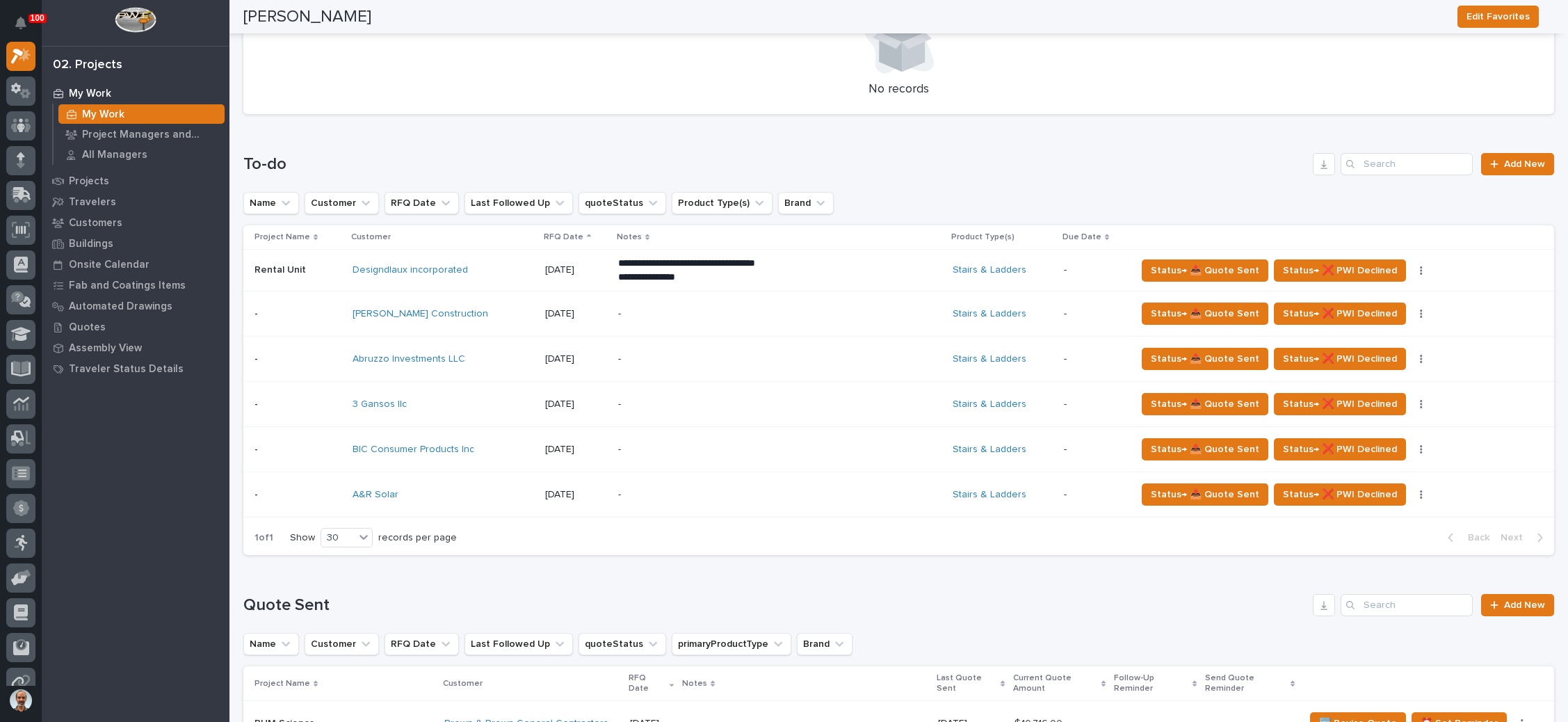
scroll to position [521, 0]
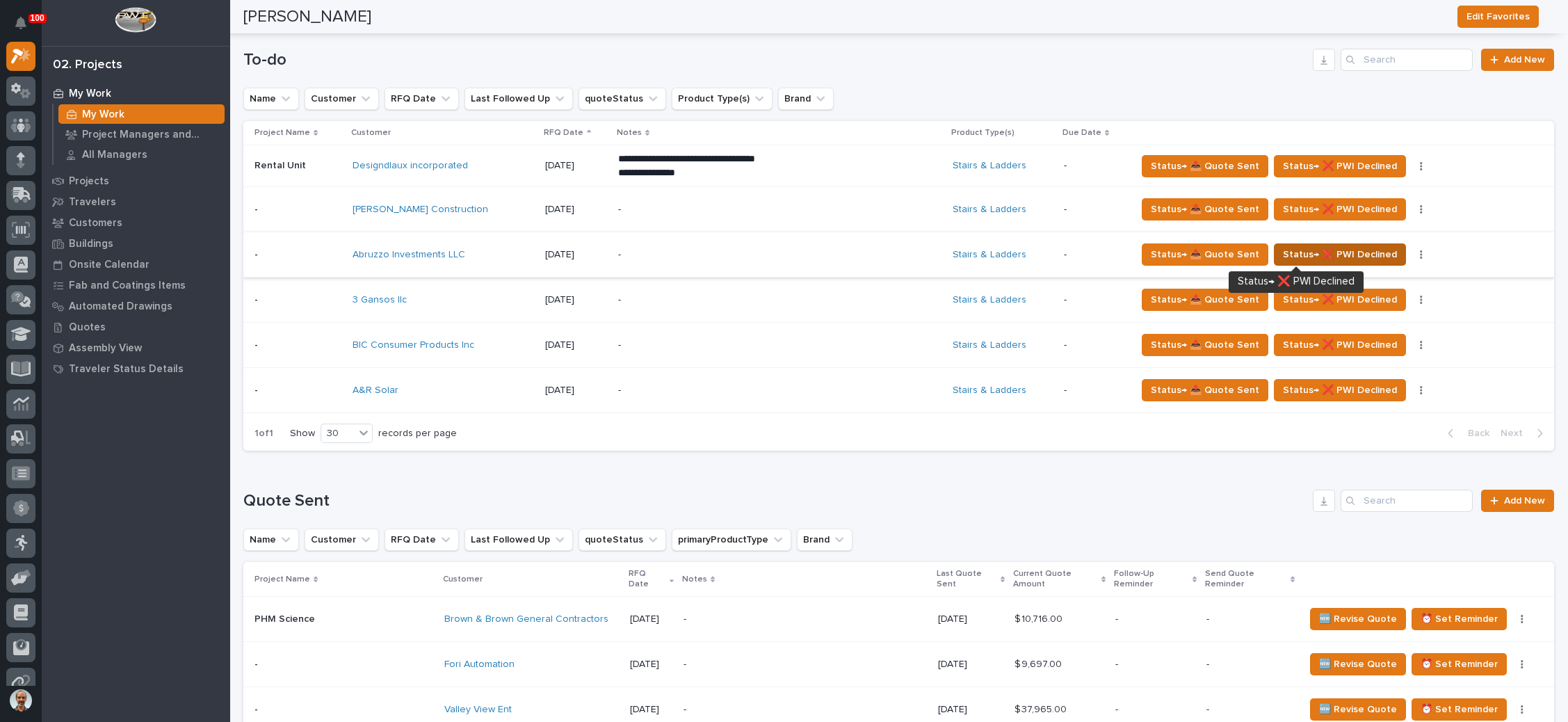
click at [1326, 253] on span "Status→ ❌ PWI Declined" at bounding box center [1340, 254] width 114 height 17
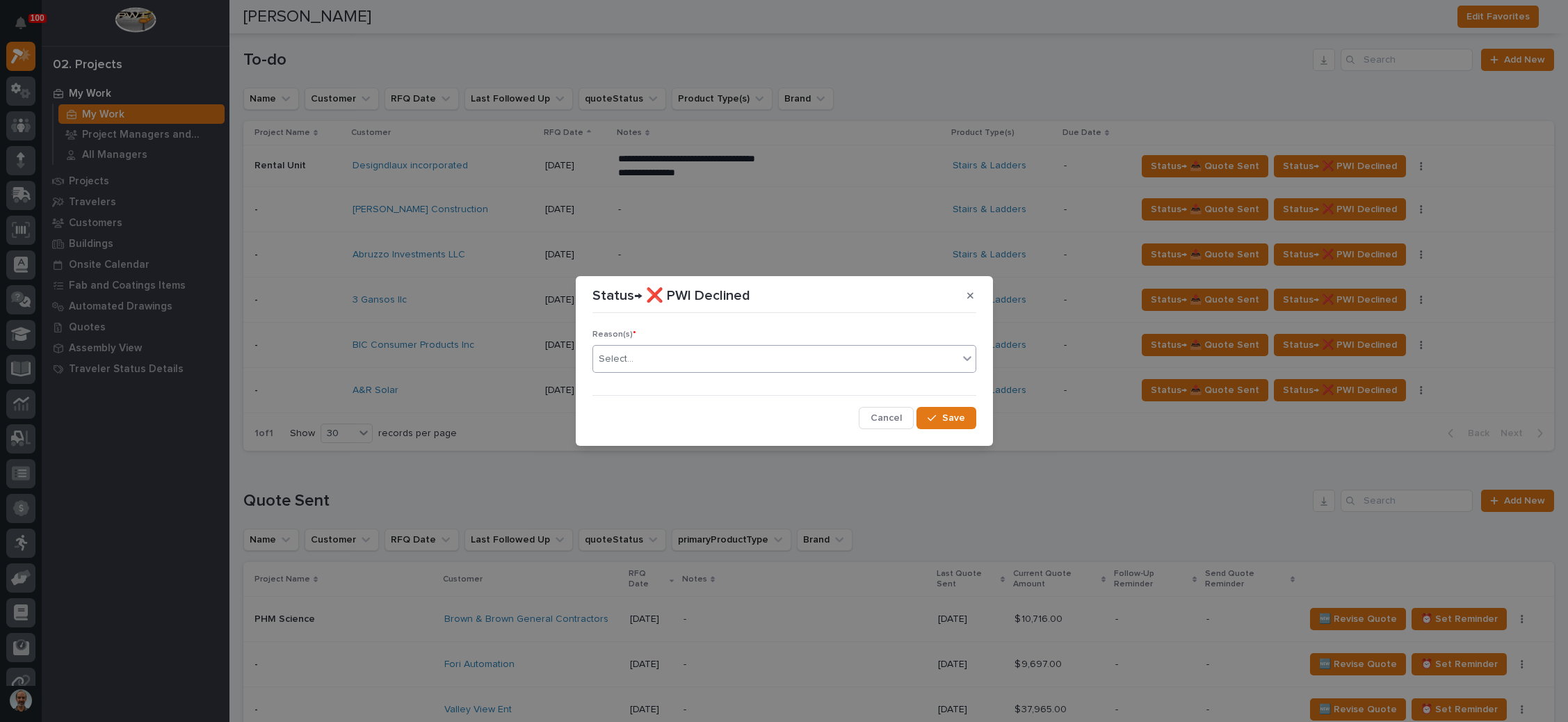
click at [799, 364] on div "Select..." at bounding box center [775, 359] width 365 height 23
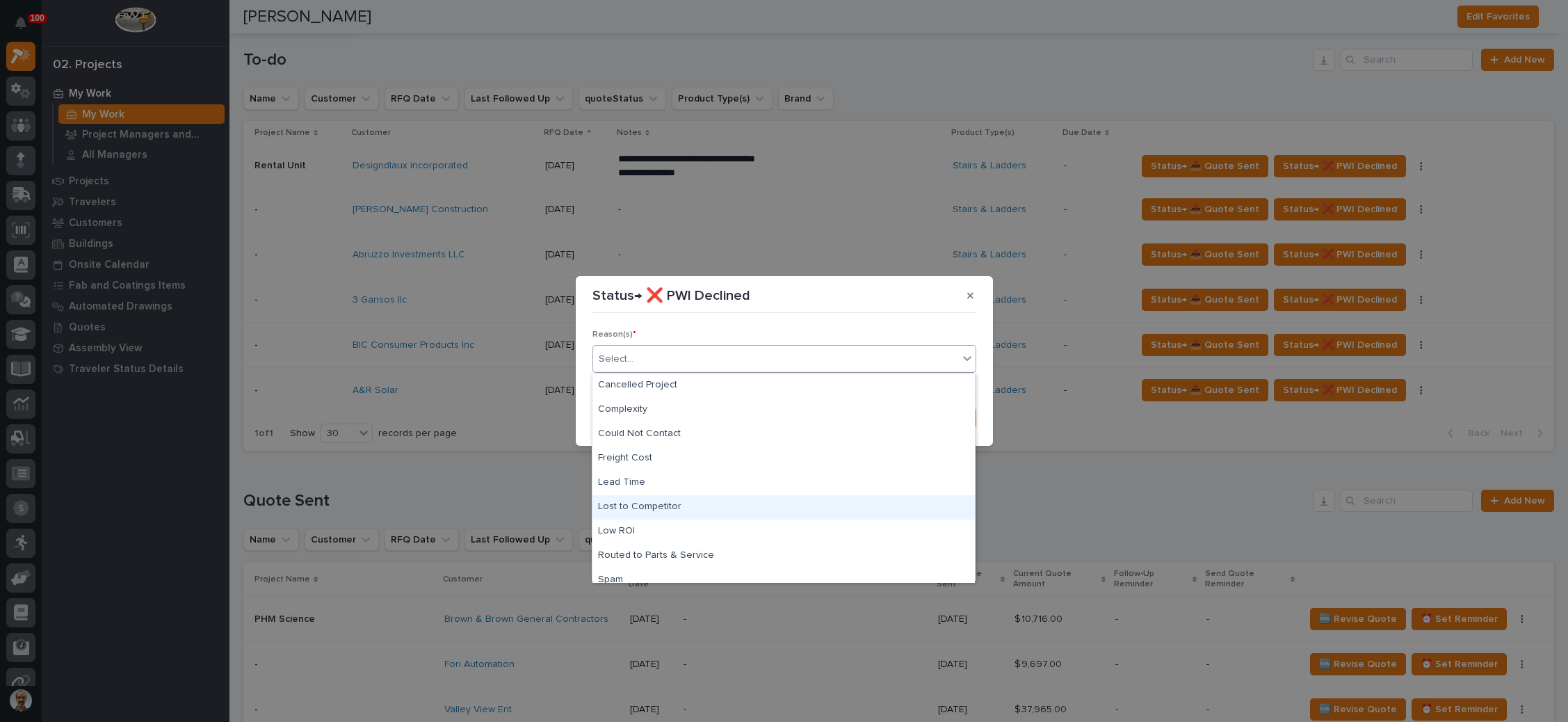
click at [660, 502] on div "Lost to Competitor" at bounding box center [784, 507] width 383 height 25
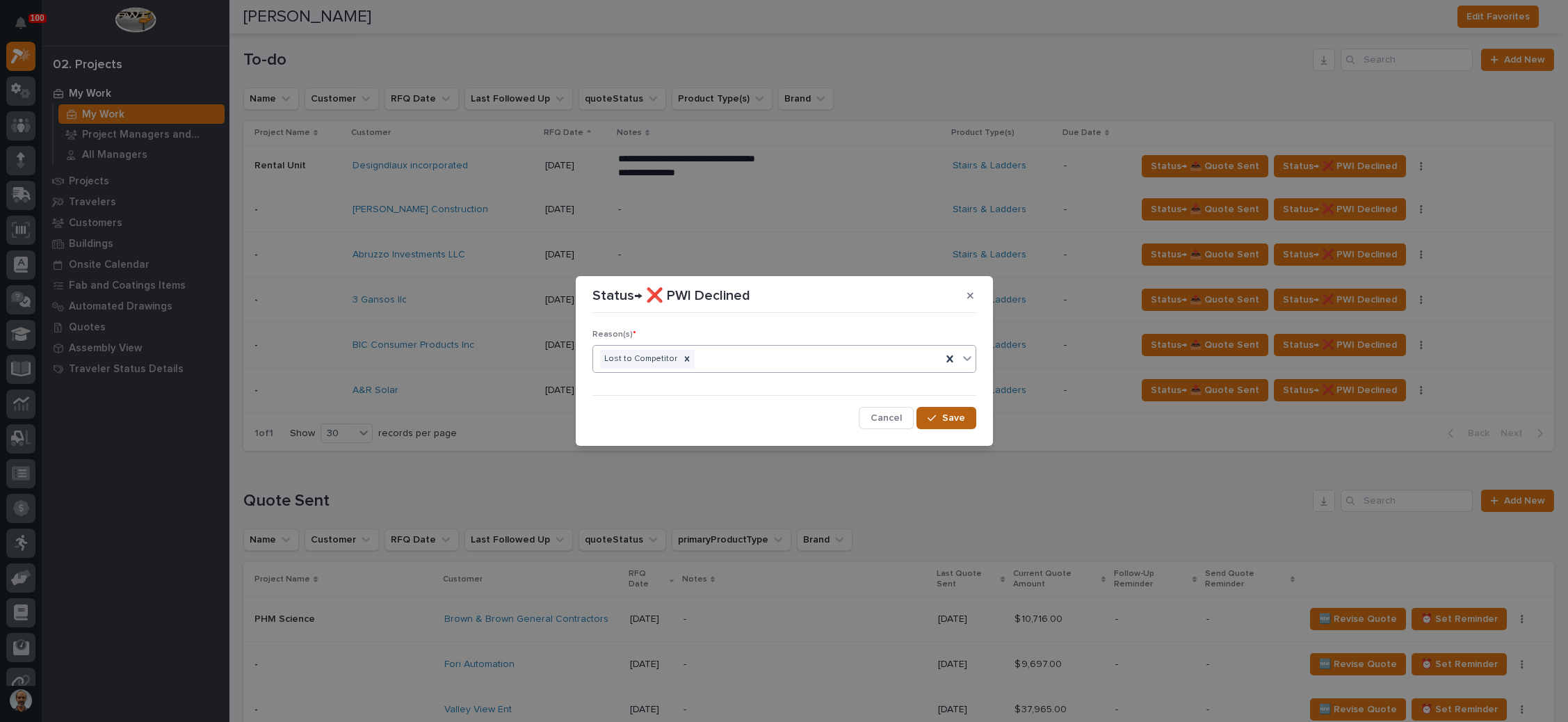
click at [946, 417] on span "Save" at bounding box center [953, 418] width 23 height 12
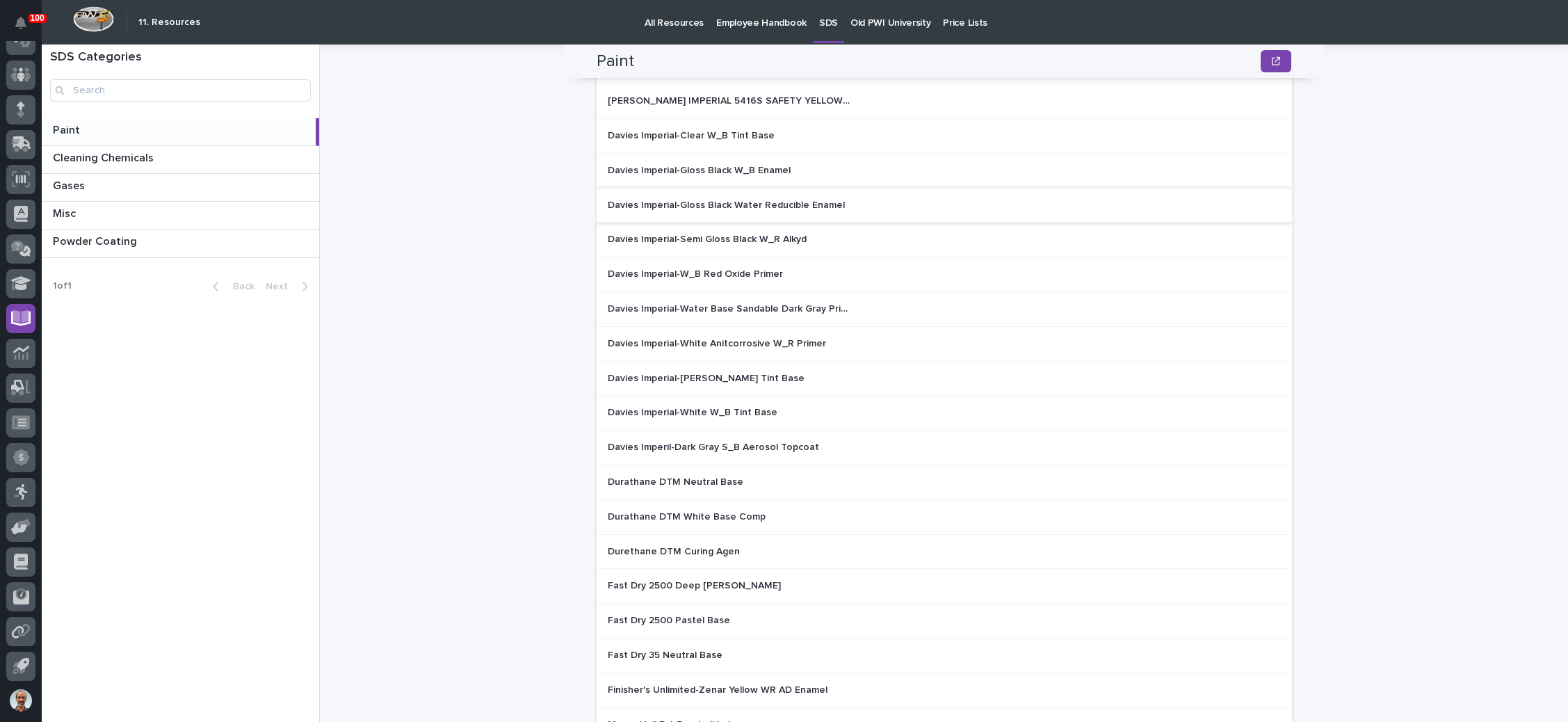
scroll to position [321, 0]
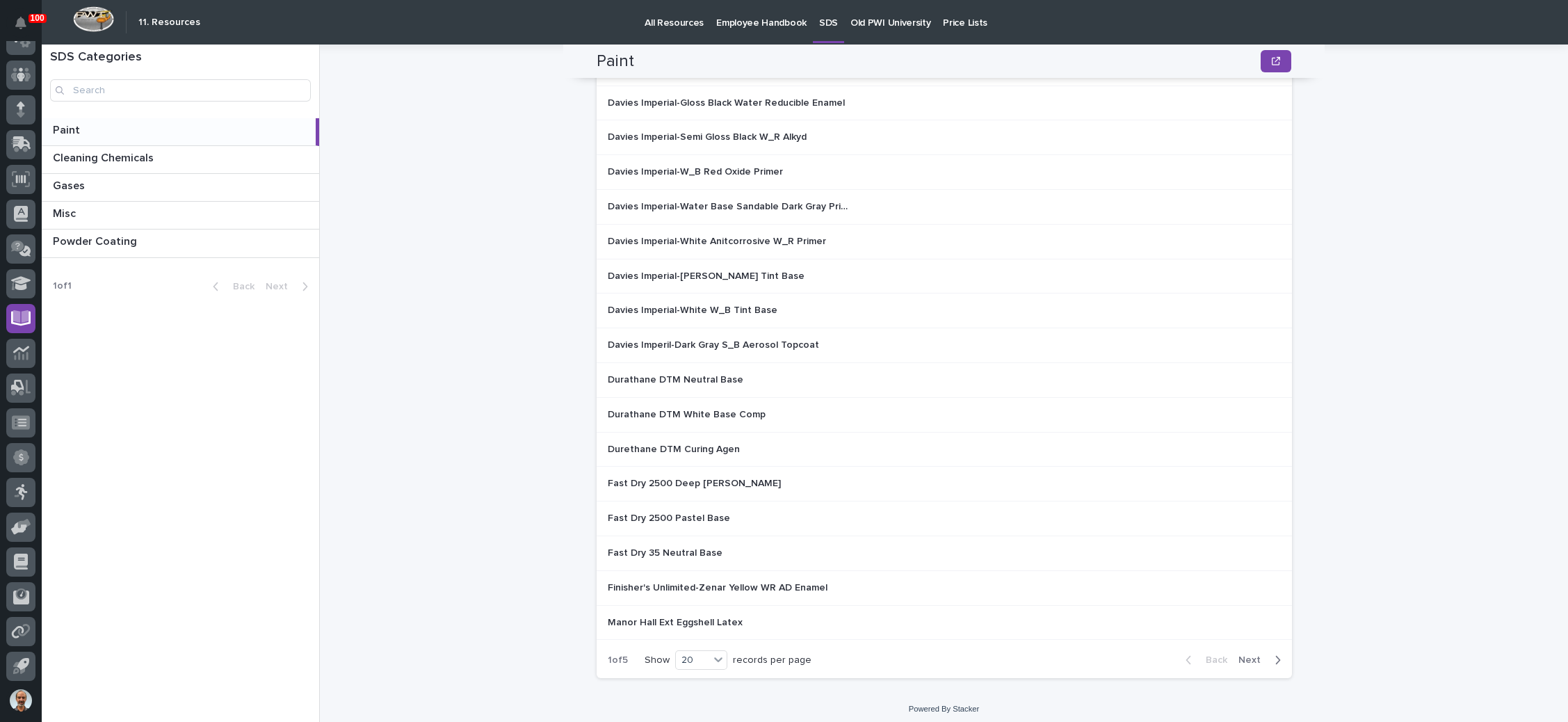
click at [1245, 653] on span "Next" at bounding box center [1254, 659] width 30 height 12
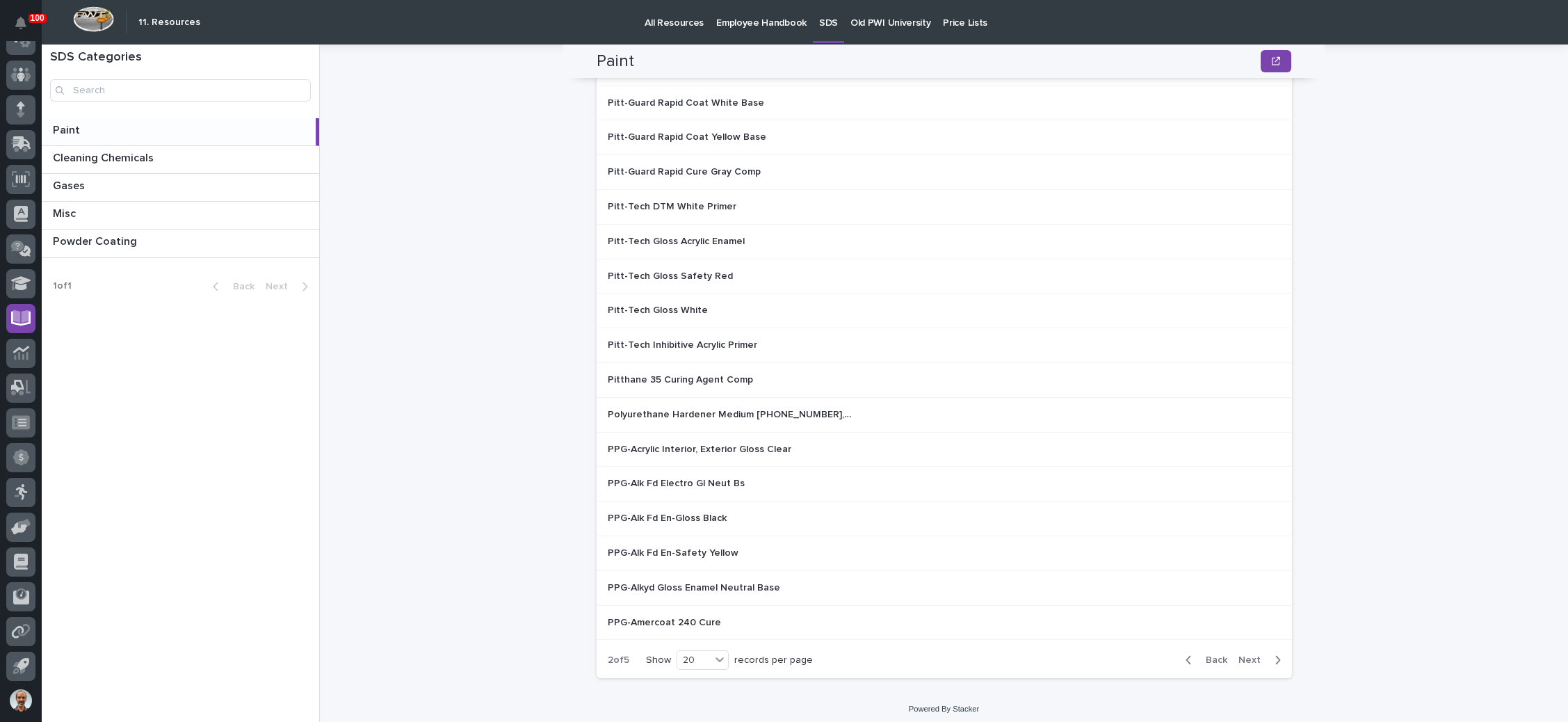
click at [1245, 653] on span "Next" at bounding box center [1254, 659] width 30 height 12
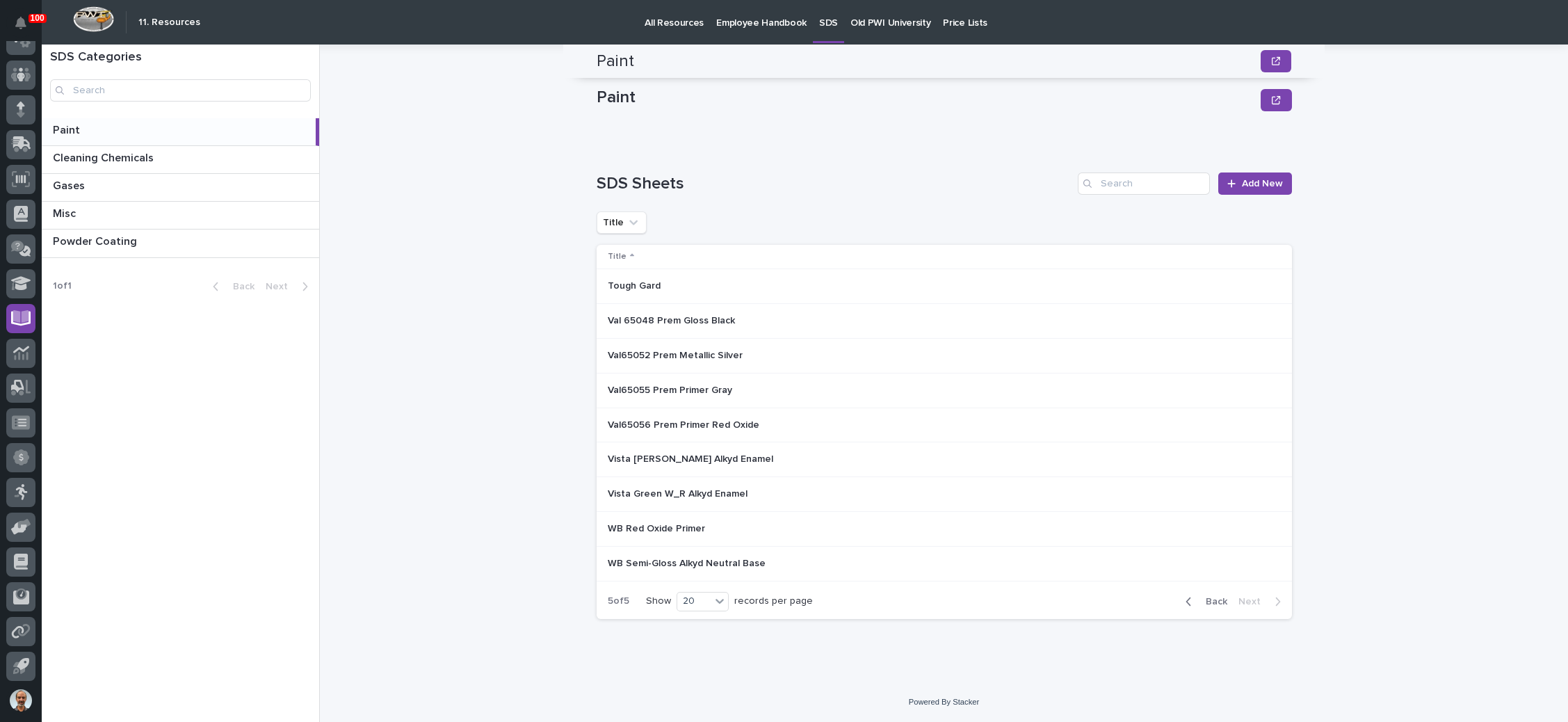
scroll to position [0, 0]
click at [1217, 603] on span "Back" at bounding box center [1213, 600] width 30 height 12
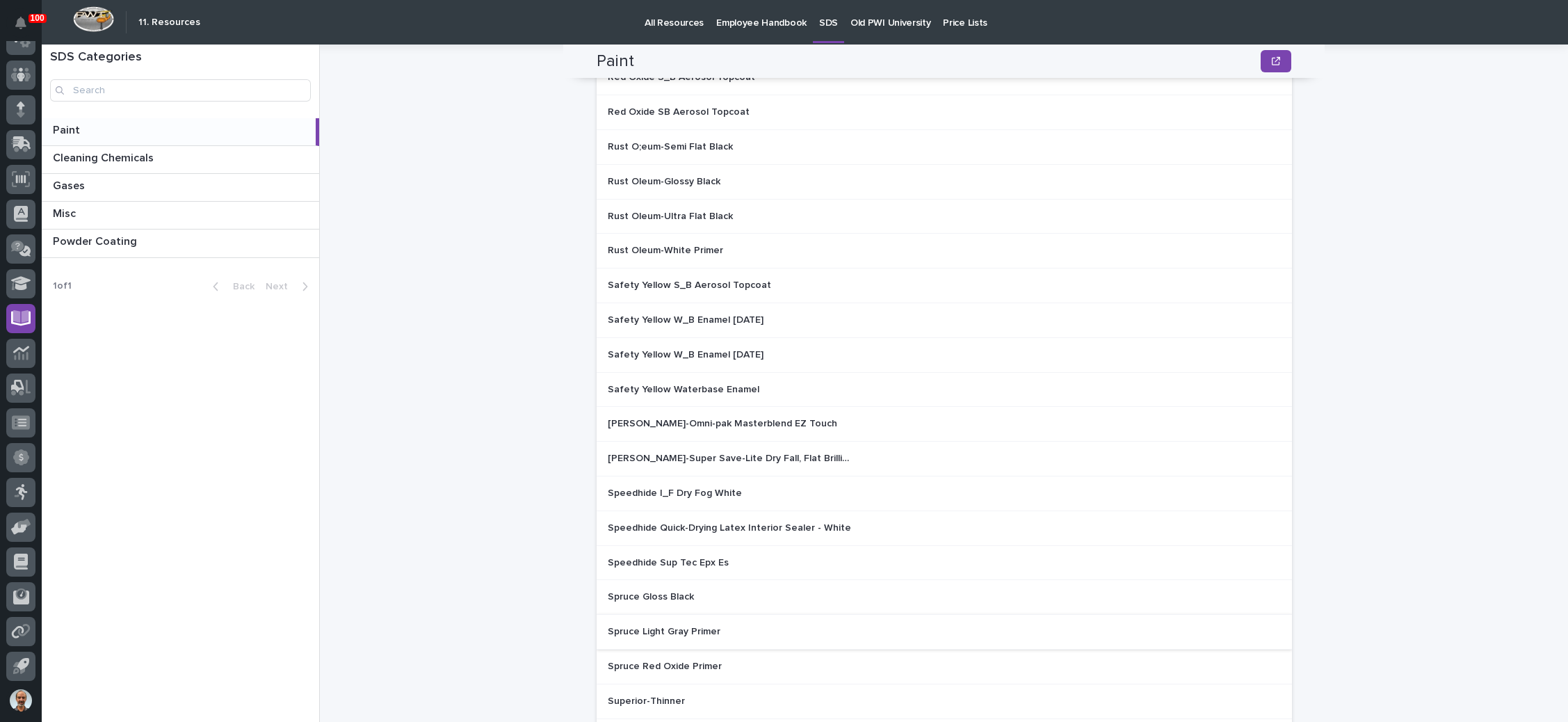
scroll to position [313, 0]
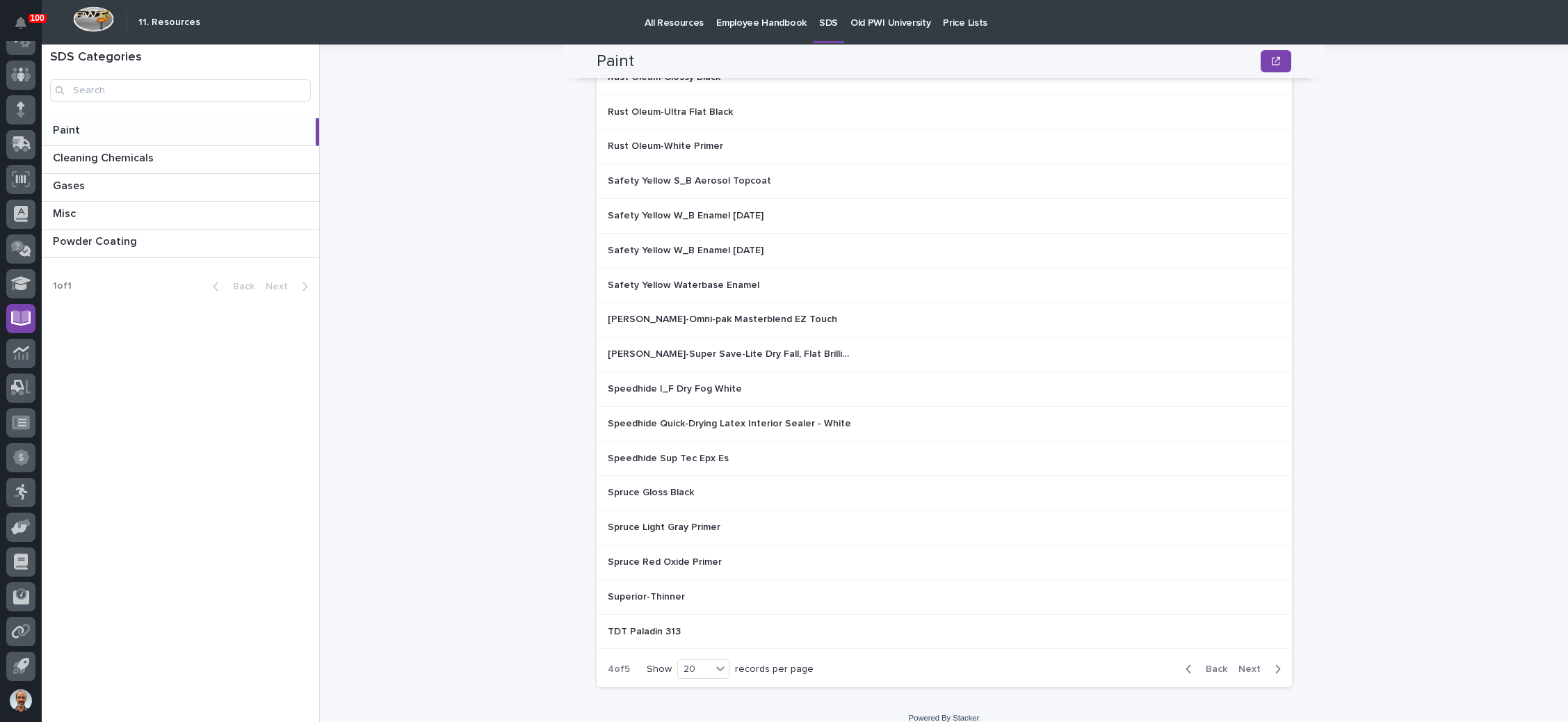
click at [1210, 663] on span "Back" at bounding box center [1213, 668] width 30 height 12
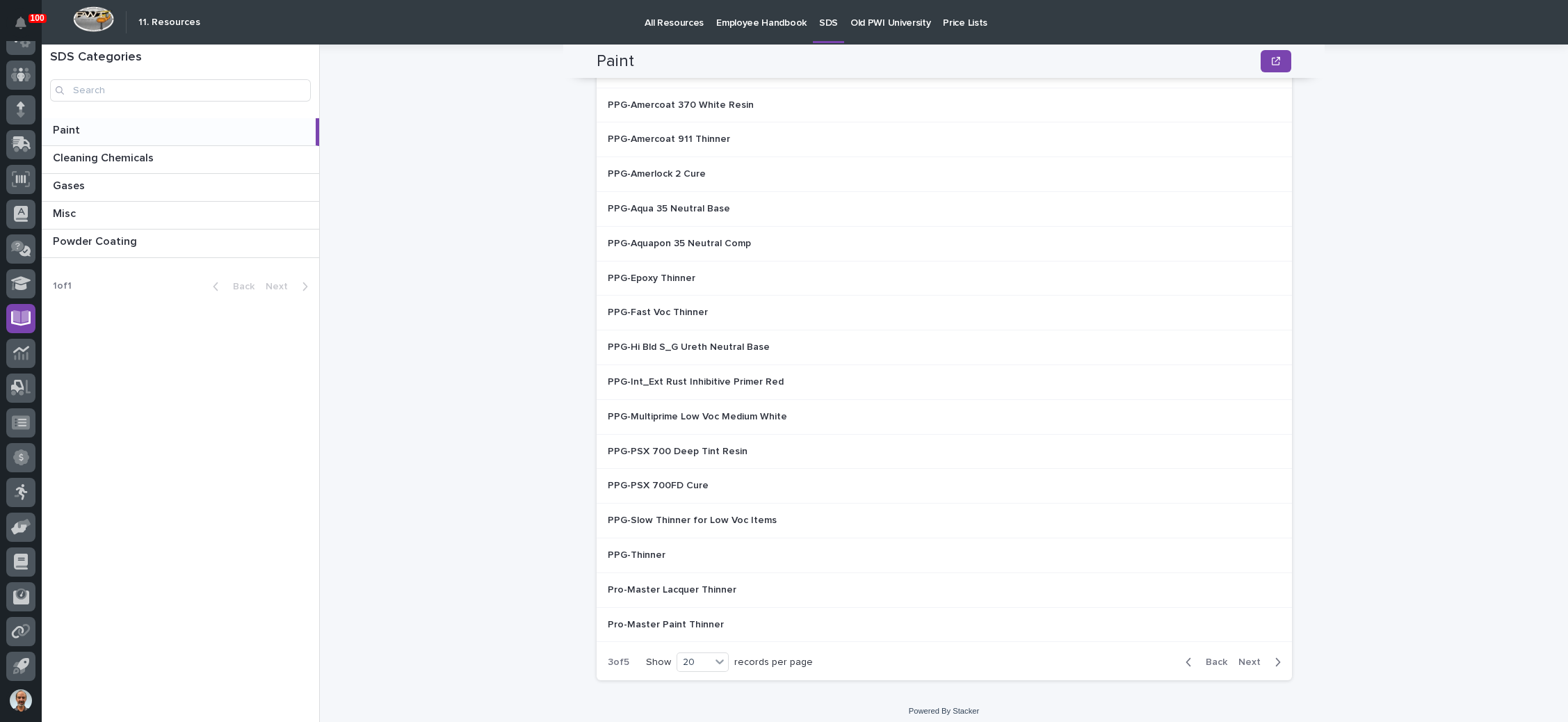
scroll to position [321, 0]
click at [1216, 653] on span "Back" at bounding box center [1213, 659] width 30 height 12
click at [1213, 653] on span "Back" at bounding box center [1213, 659] width 30 height 12
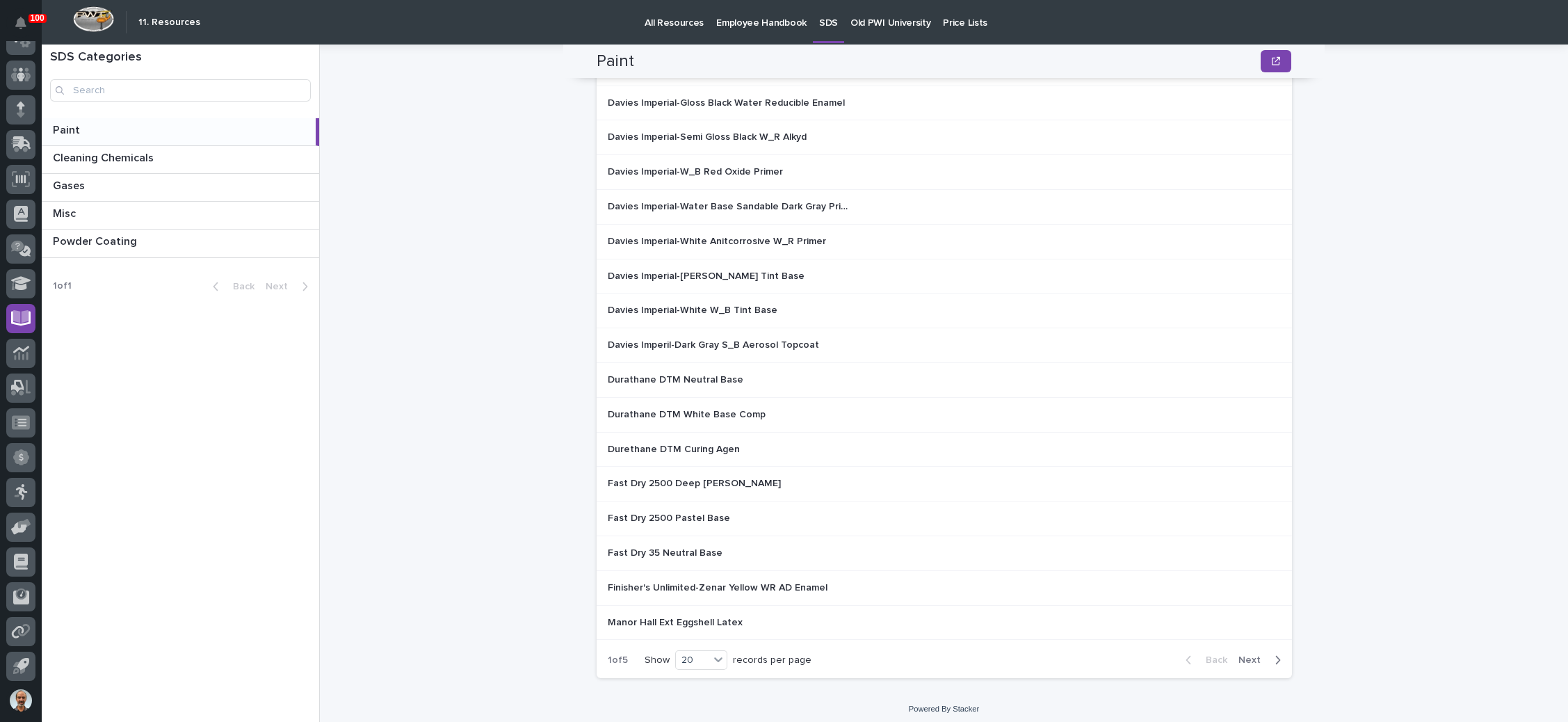
click at [688, 375] on p "Durathane DTM Neutral Base" at bounding box center [677, 378] width 139 height 14
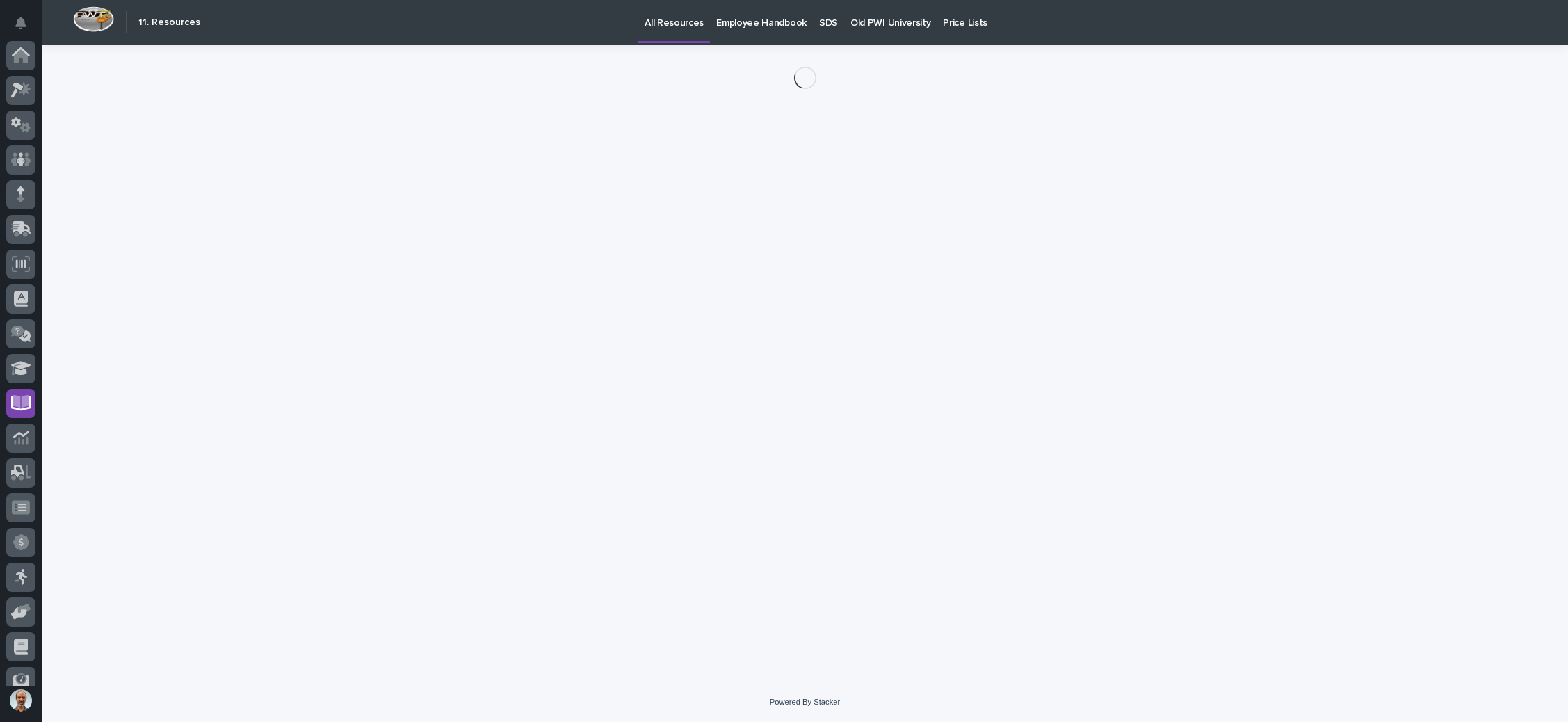
scroll to position [85, 0]
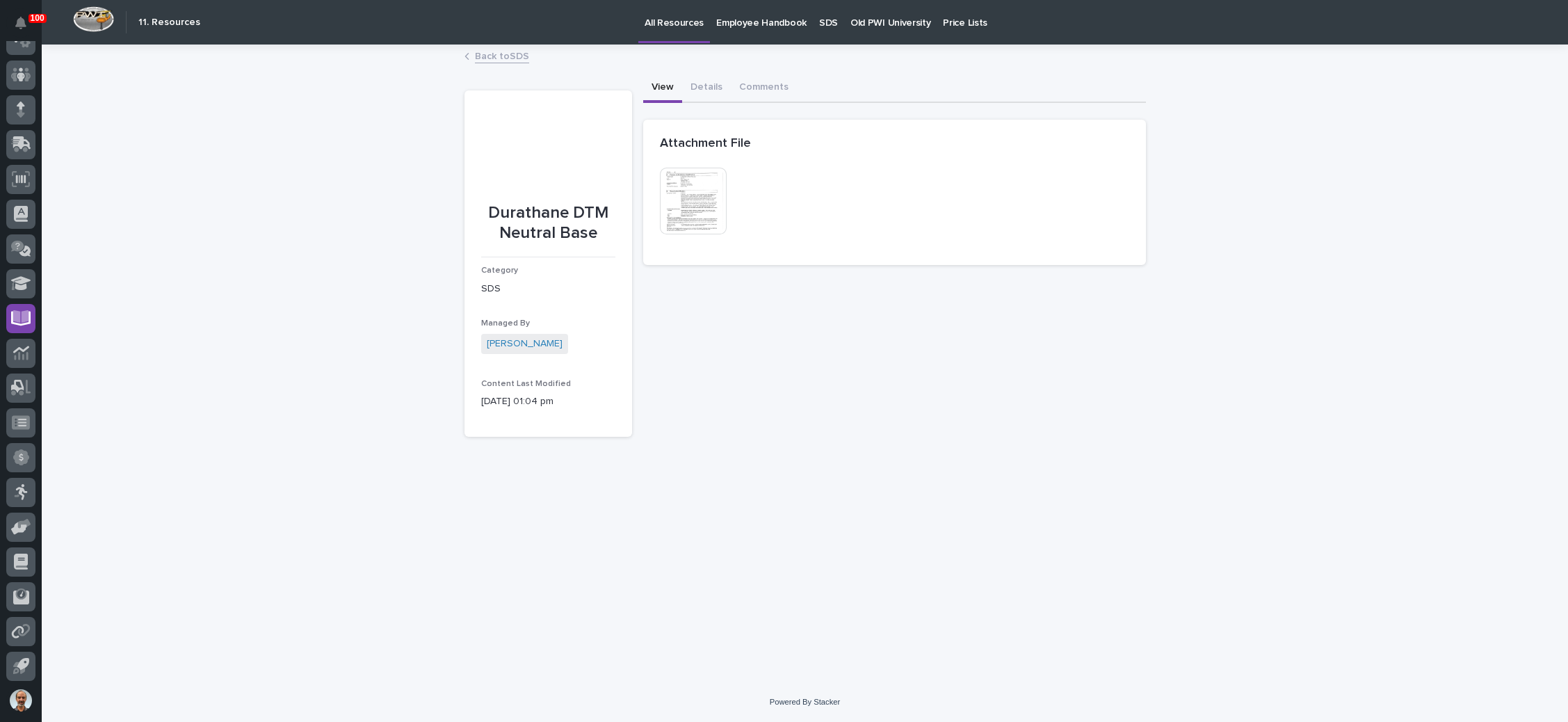
click at [681, 182] on img at bounding box center [693, 201] width 67 height 67
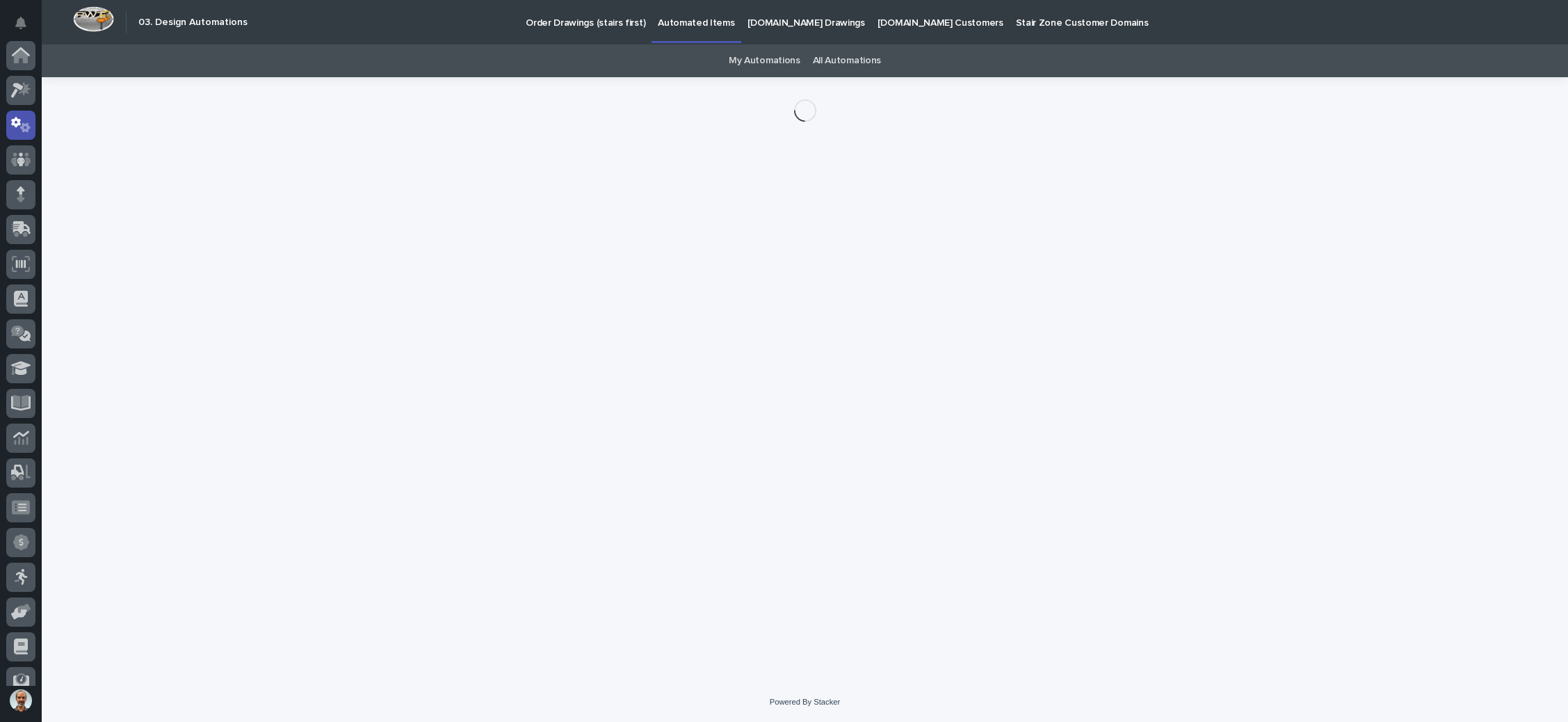
scroll to position [69, 0]
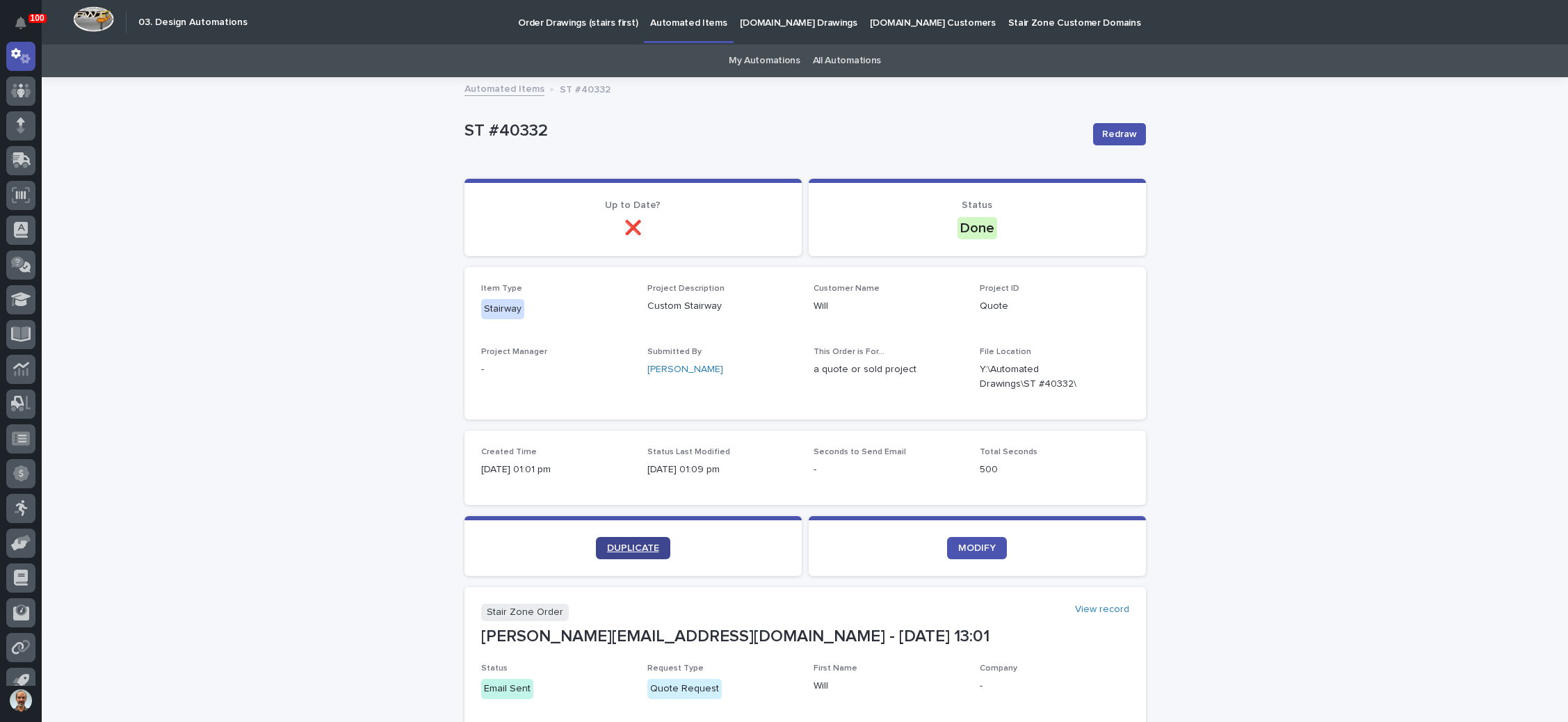
click at [627, 547] on span "DUPLICATE" at bounding box center [633, 548] width 52 height 9
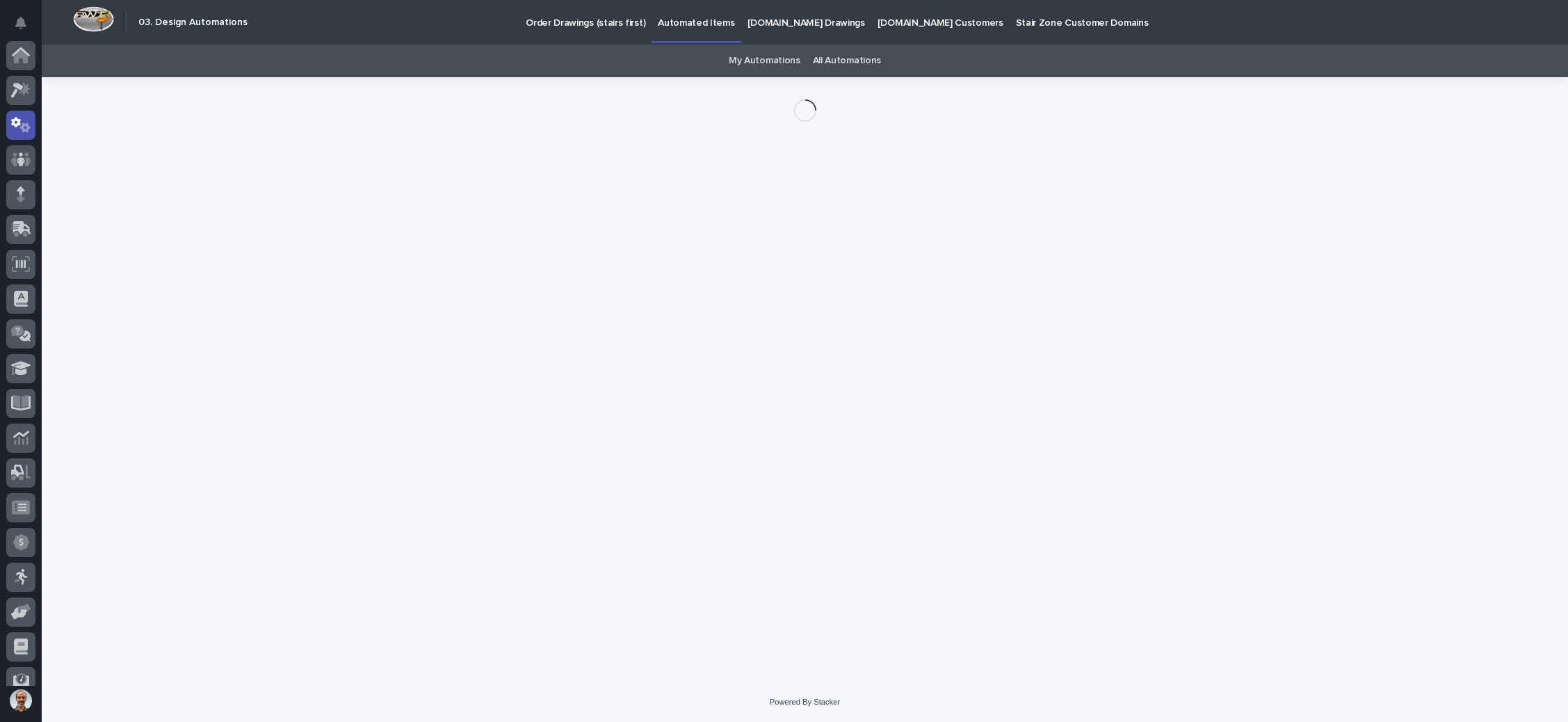
scroll to position [69, 0]
